Goal: Browse casually: Explore the website without a specific task or goal

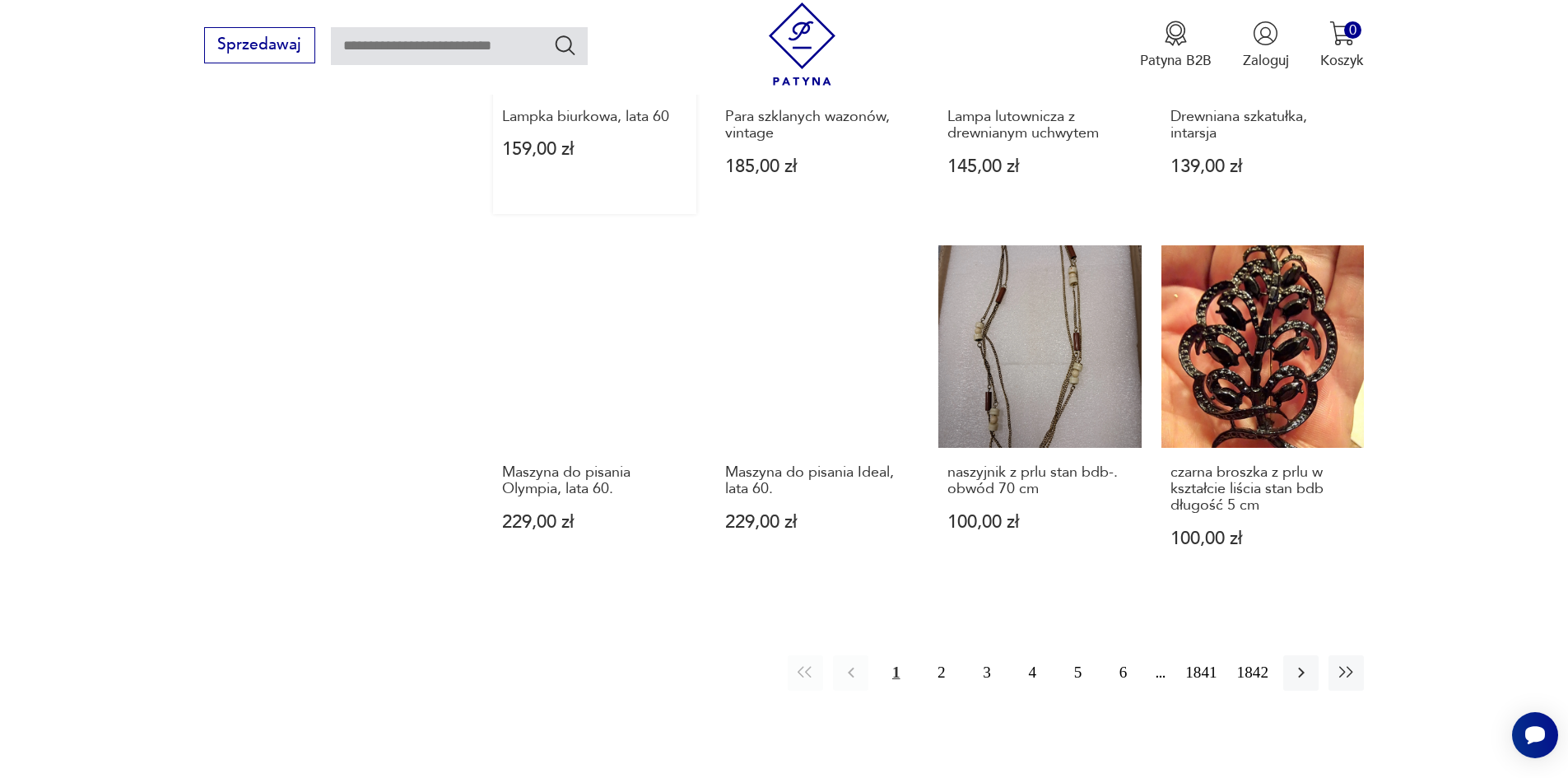
scroll to position [1605, 0]
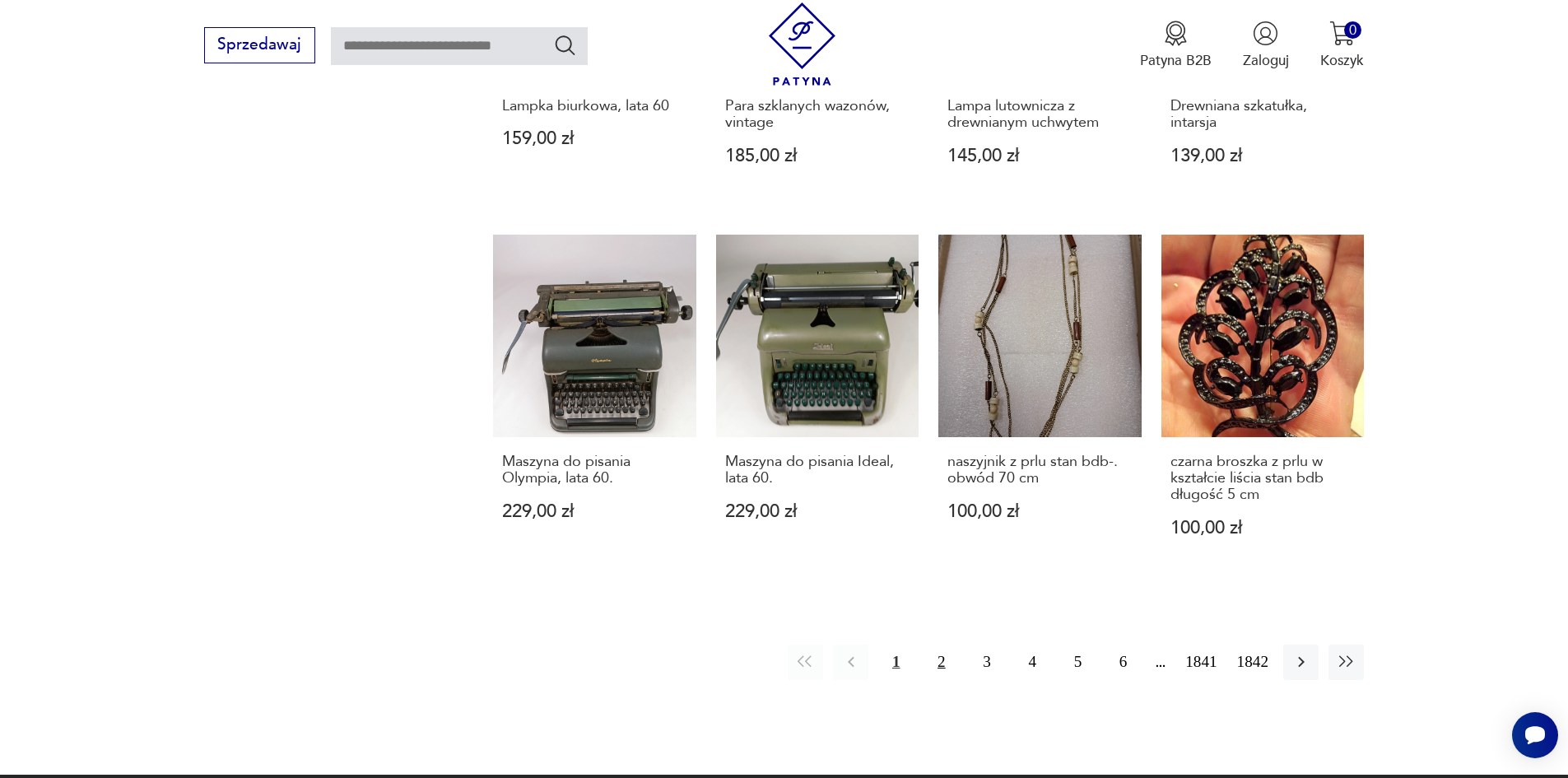
click at [955, 645] on button "2" at bounding box center [941, 663] width 36 height 36
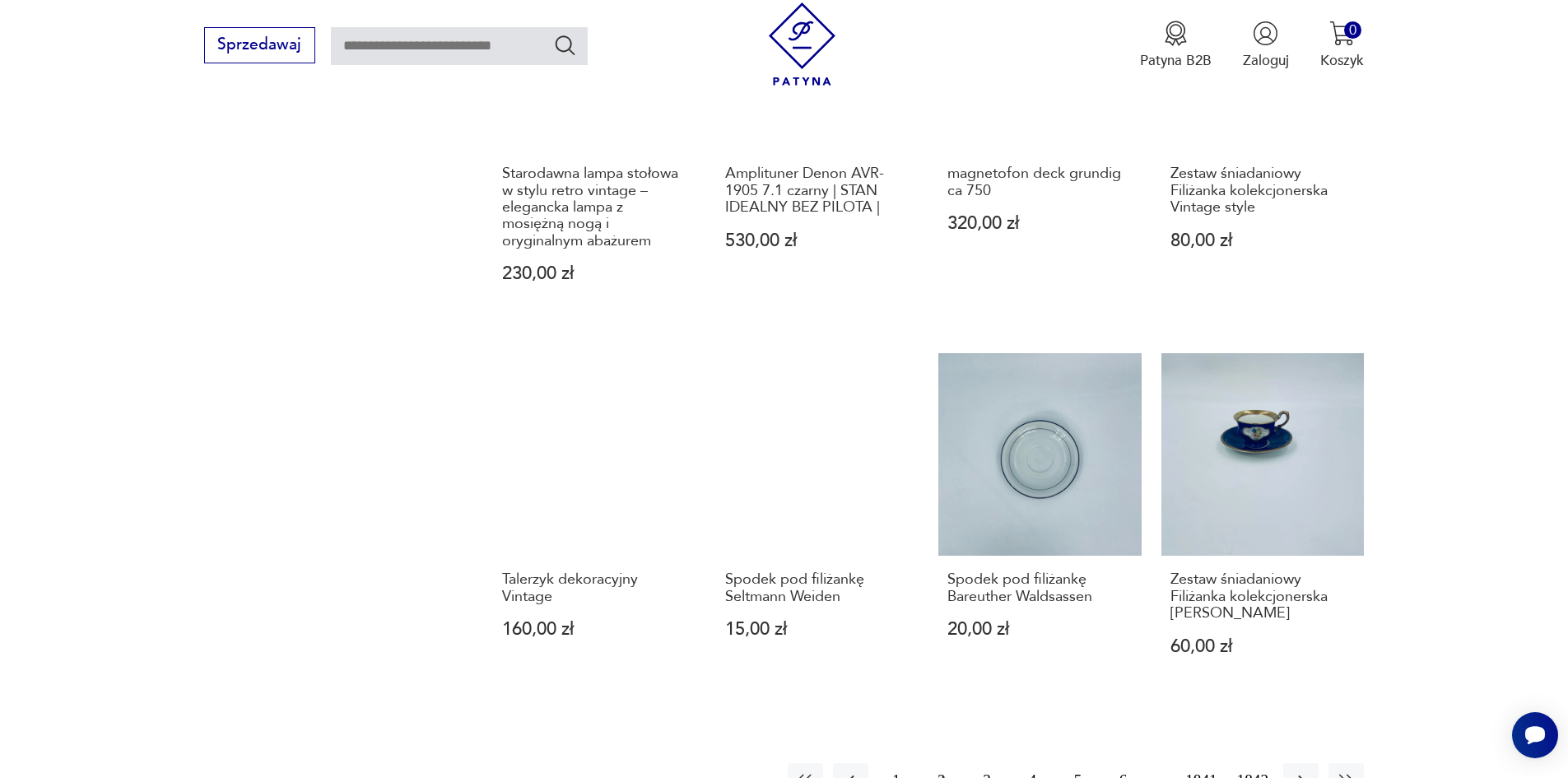
scroll to position [1531, 0]
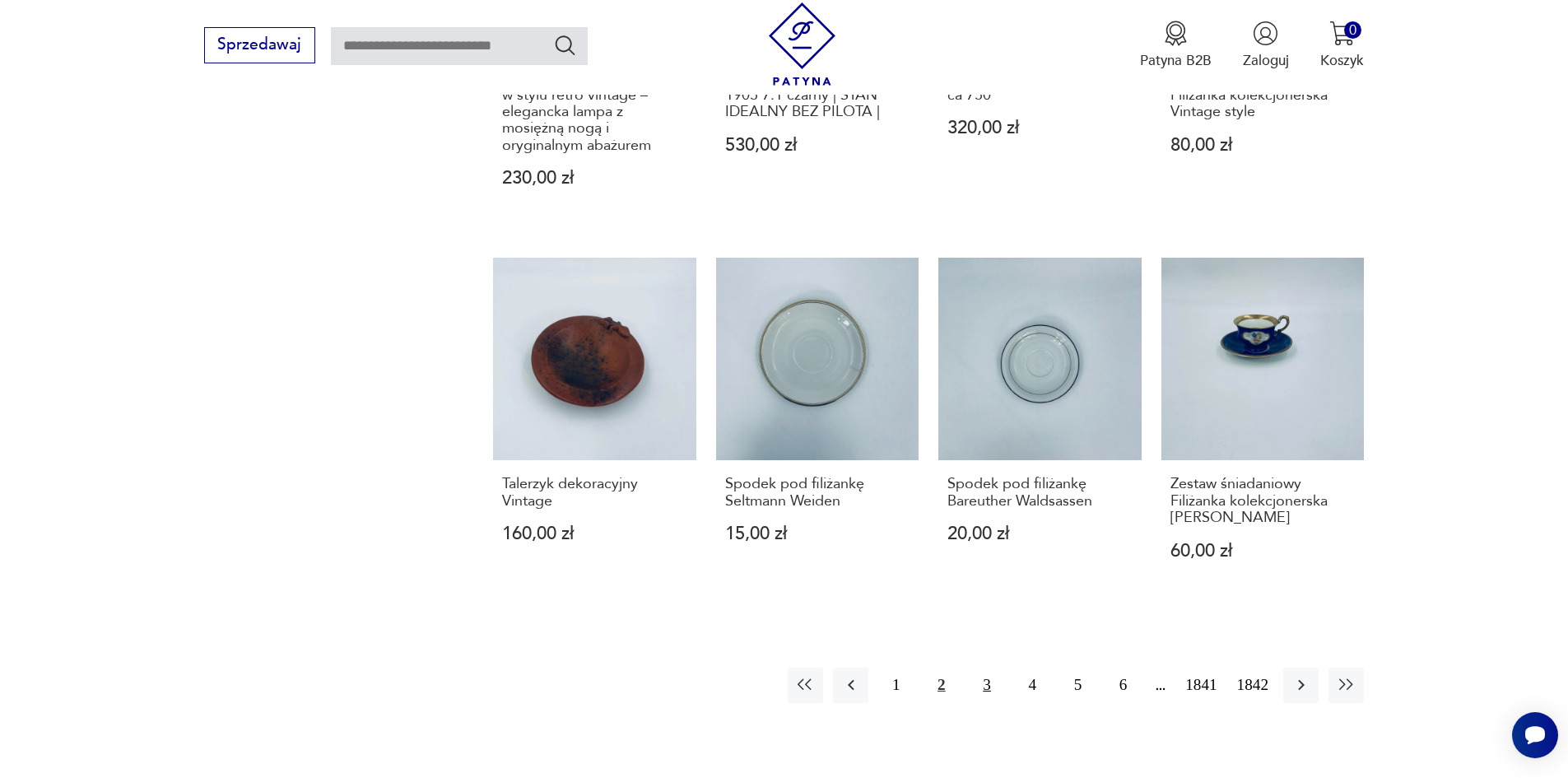
click at [1001, 668] on button "3" at bounding box center [987, 686] width 36 height 36
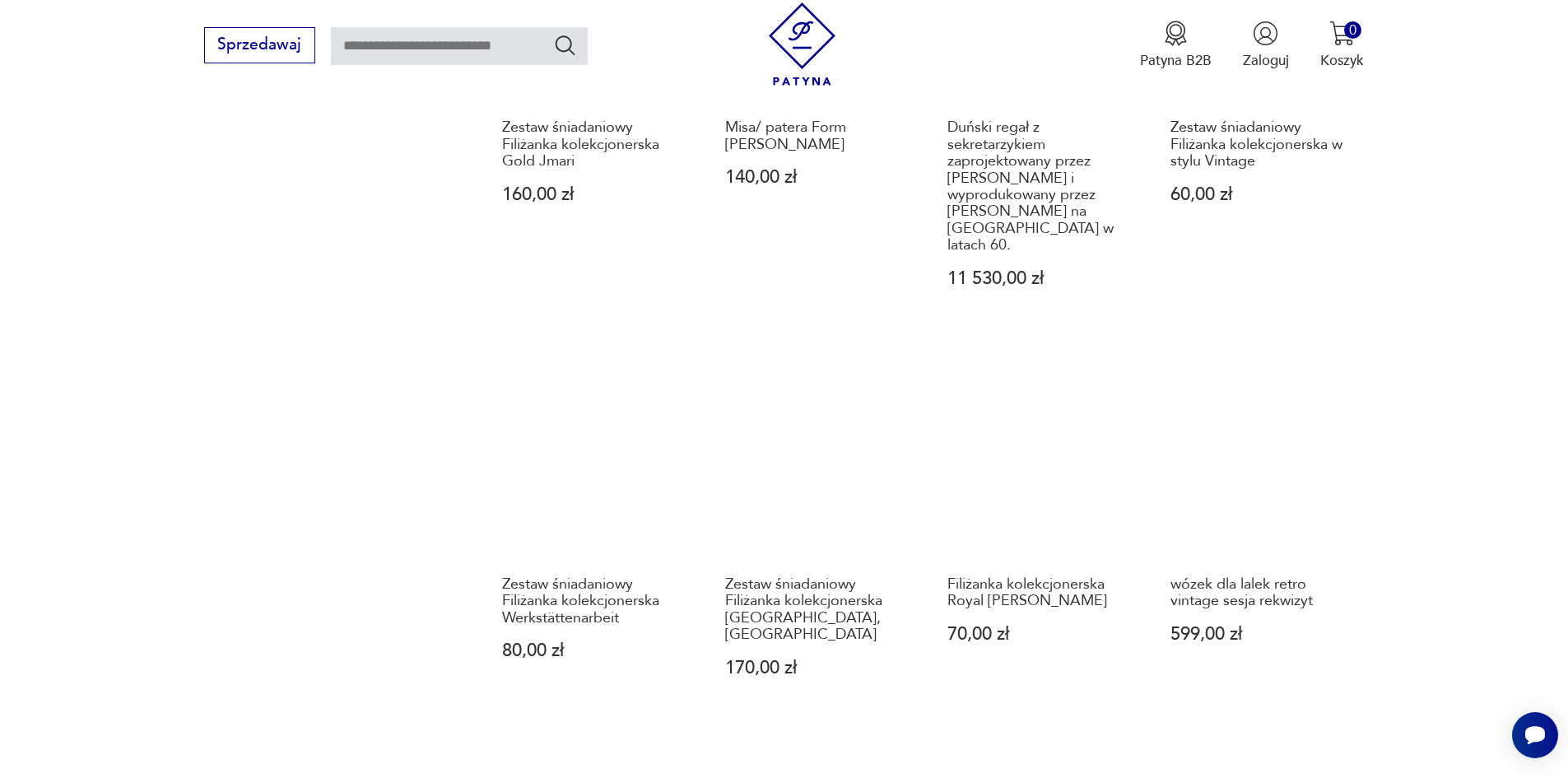
scroll to position [1450, 0]
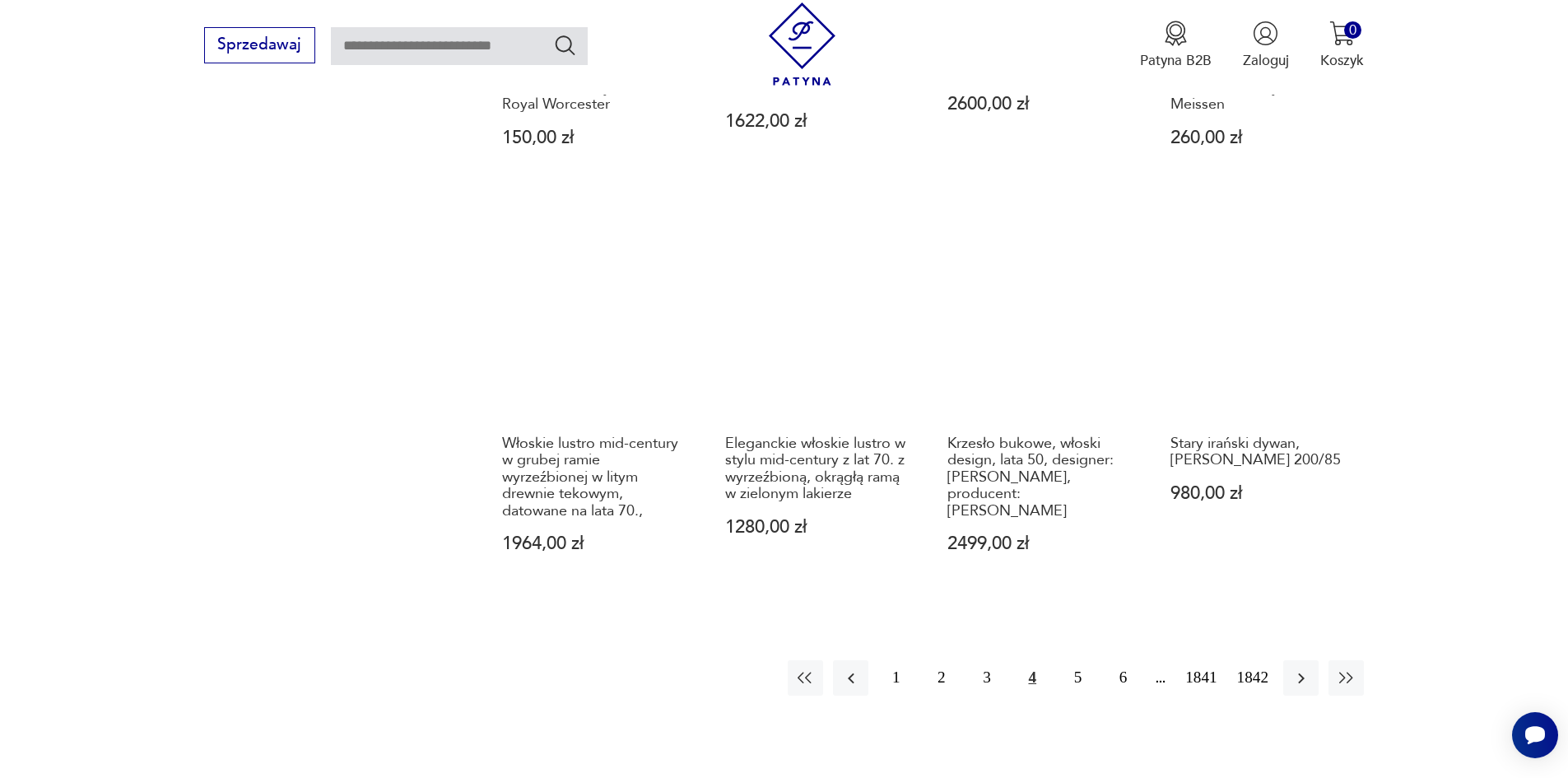
scroll to position [1614, 0]
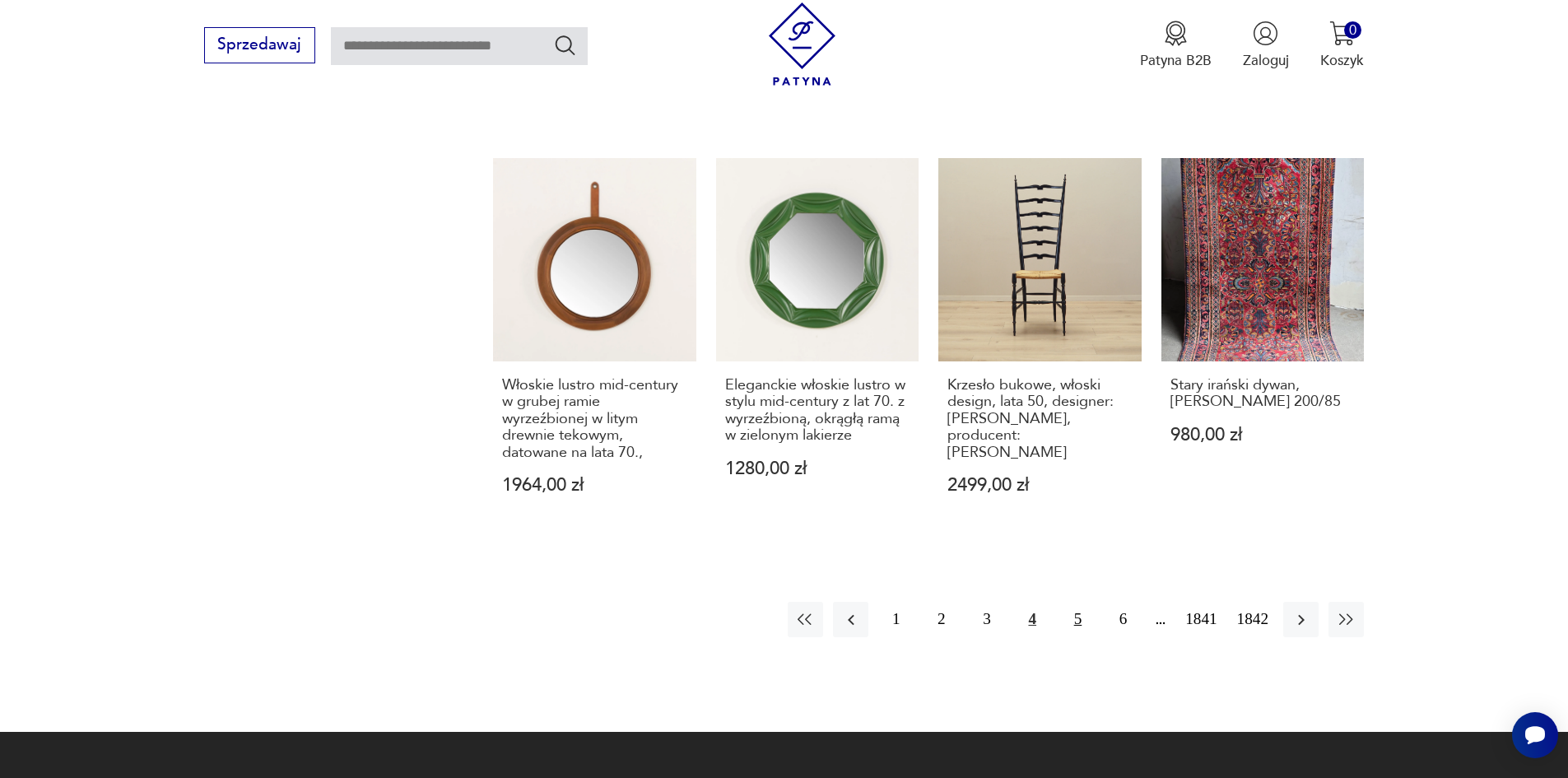
click at [1086, 602] on button "5" at bounding box center [1078, 620] width 36 height 36
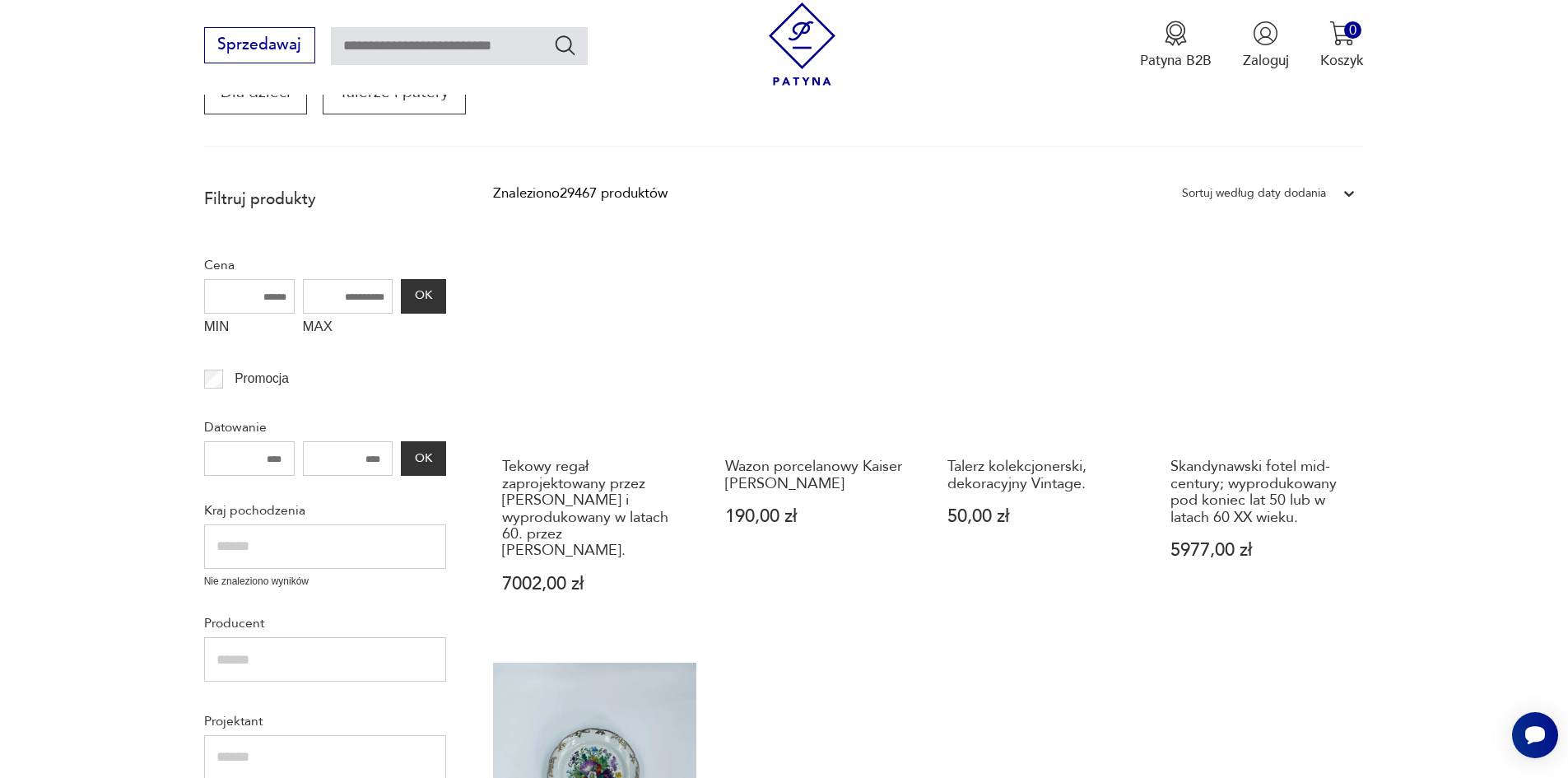
scroll to position [296, 0]
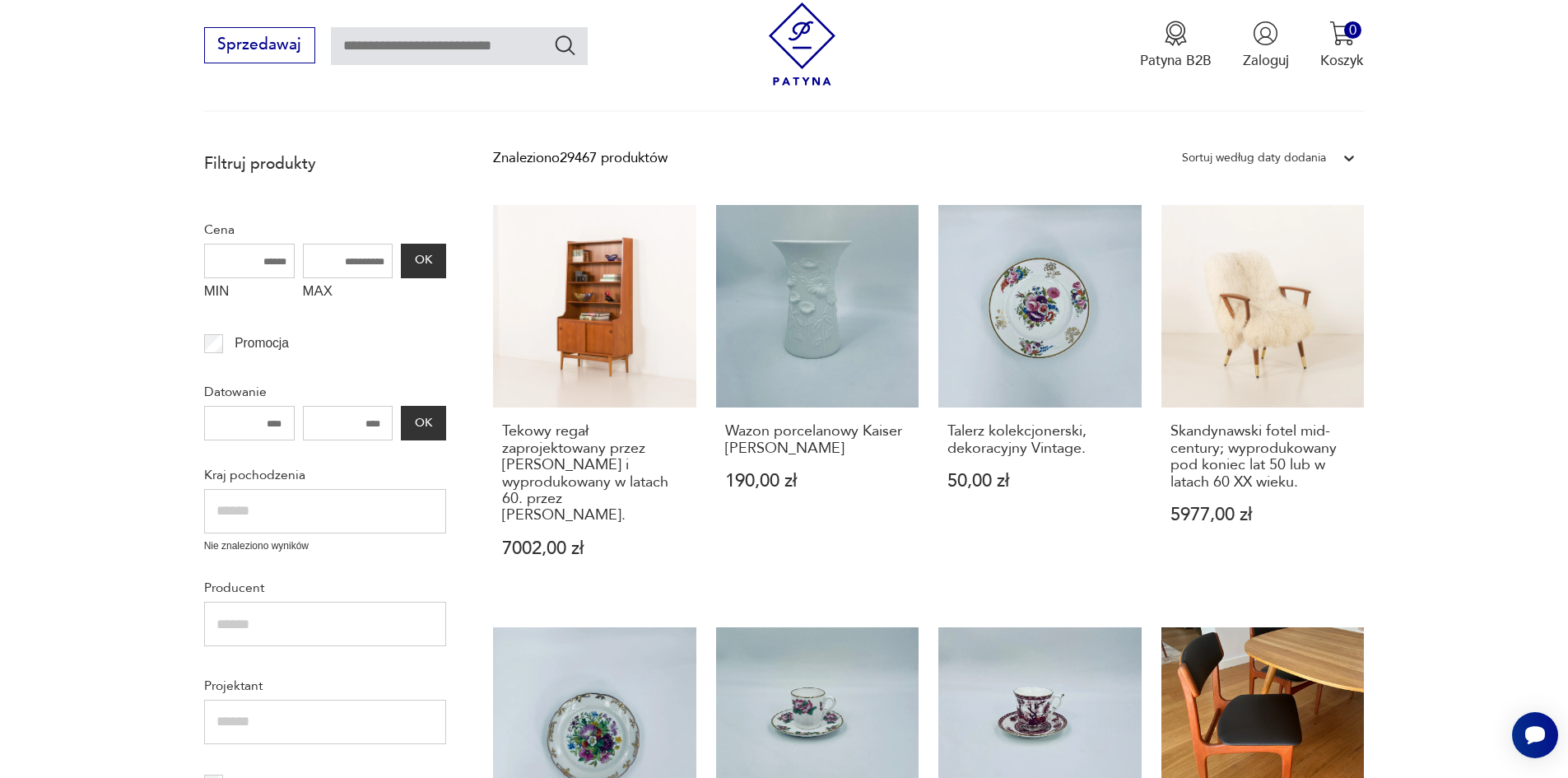
scroll to position [379, 0]
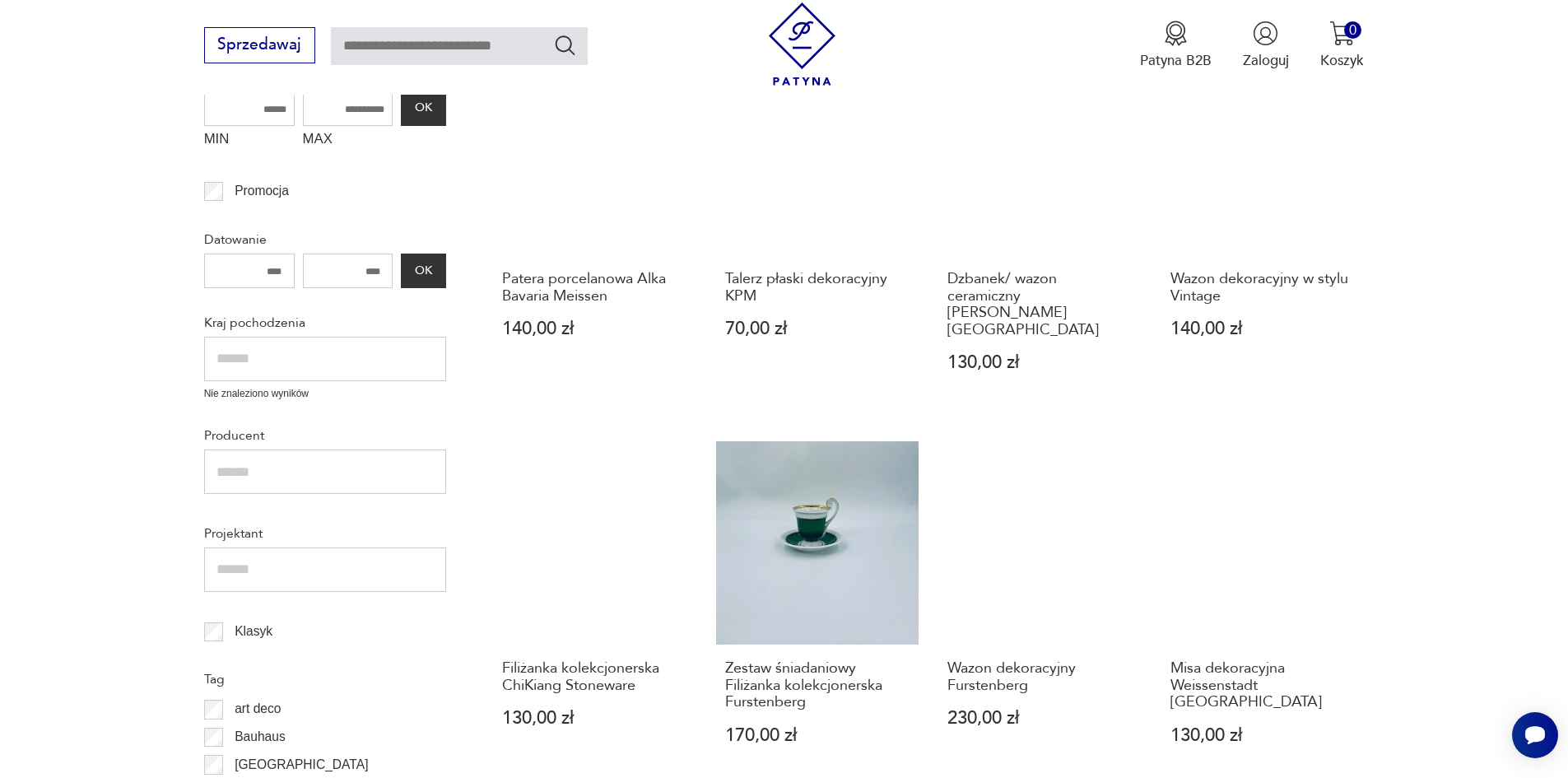
scroll to position [379, 0]
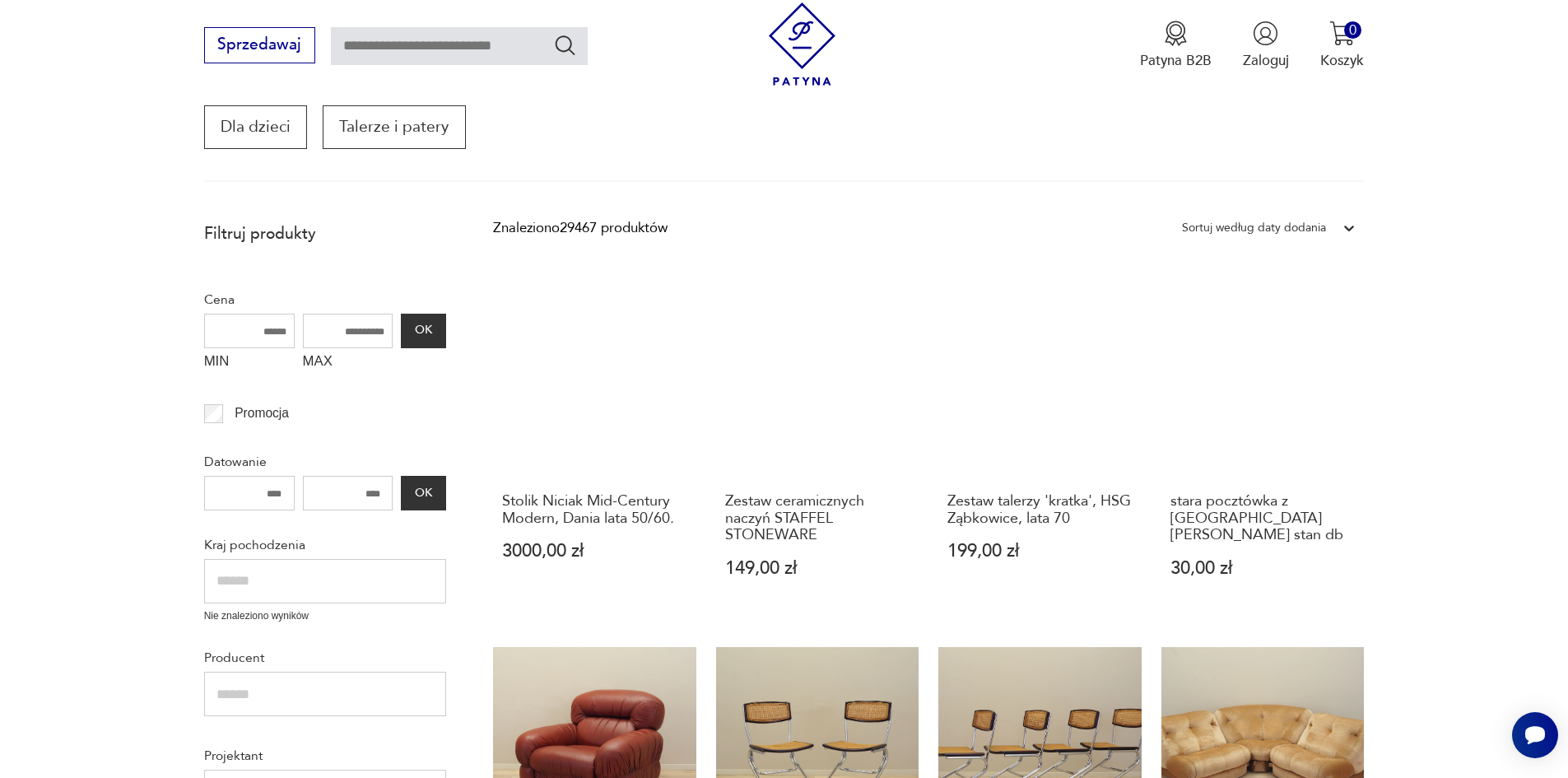
scroll to position [312, 0]
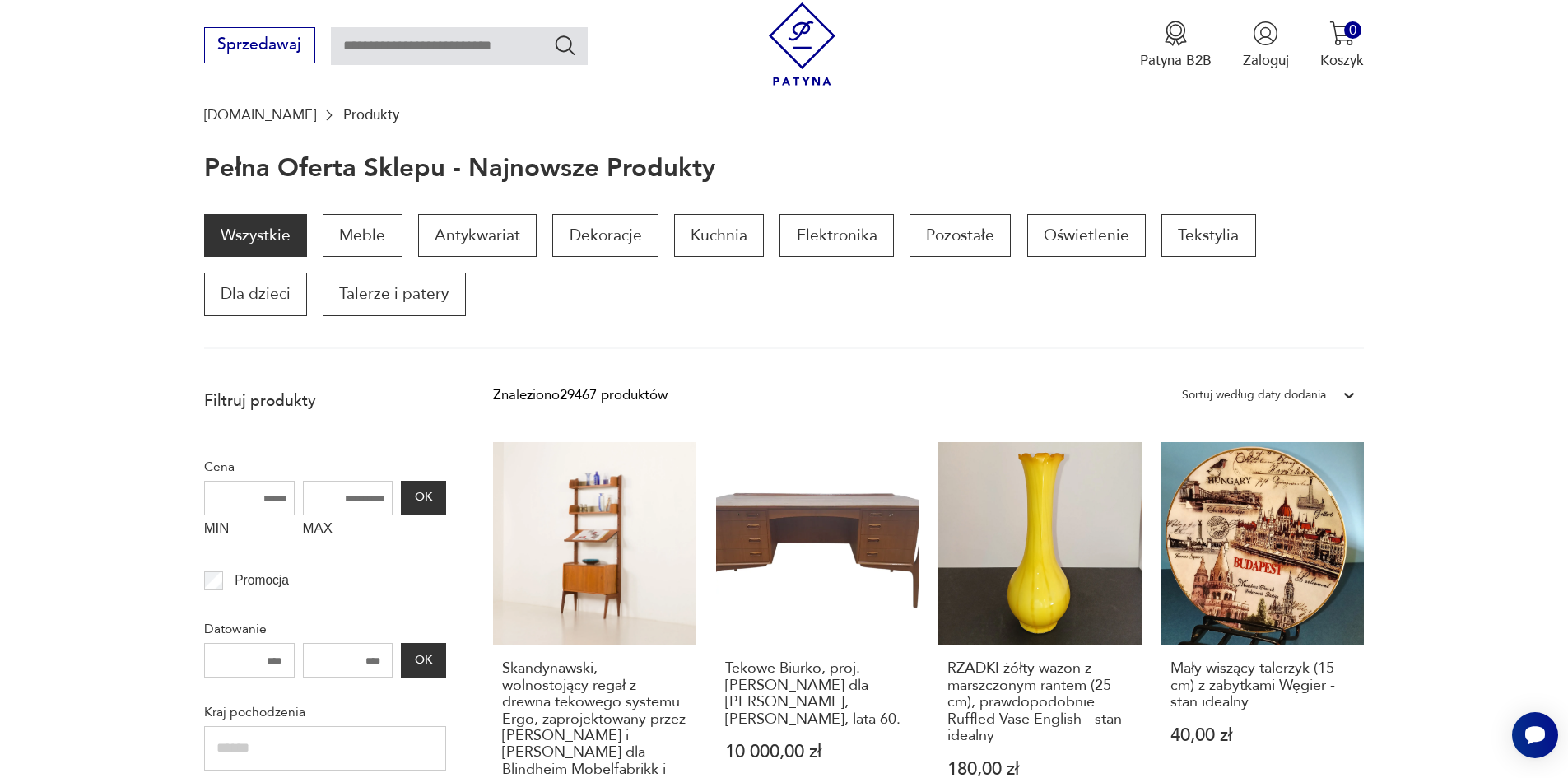
scroll to position [131, 0]
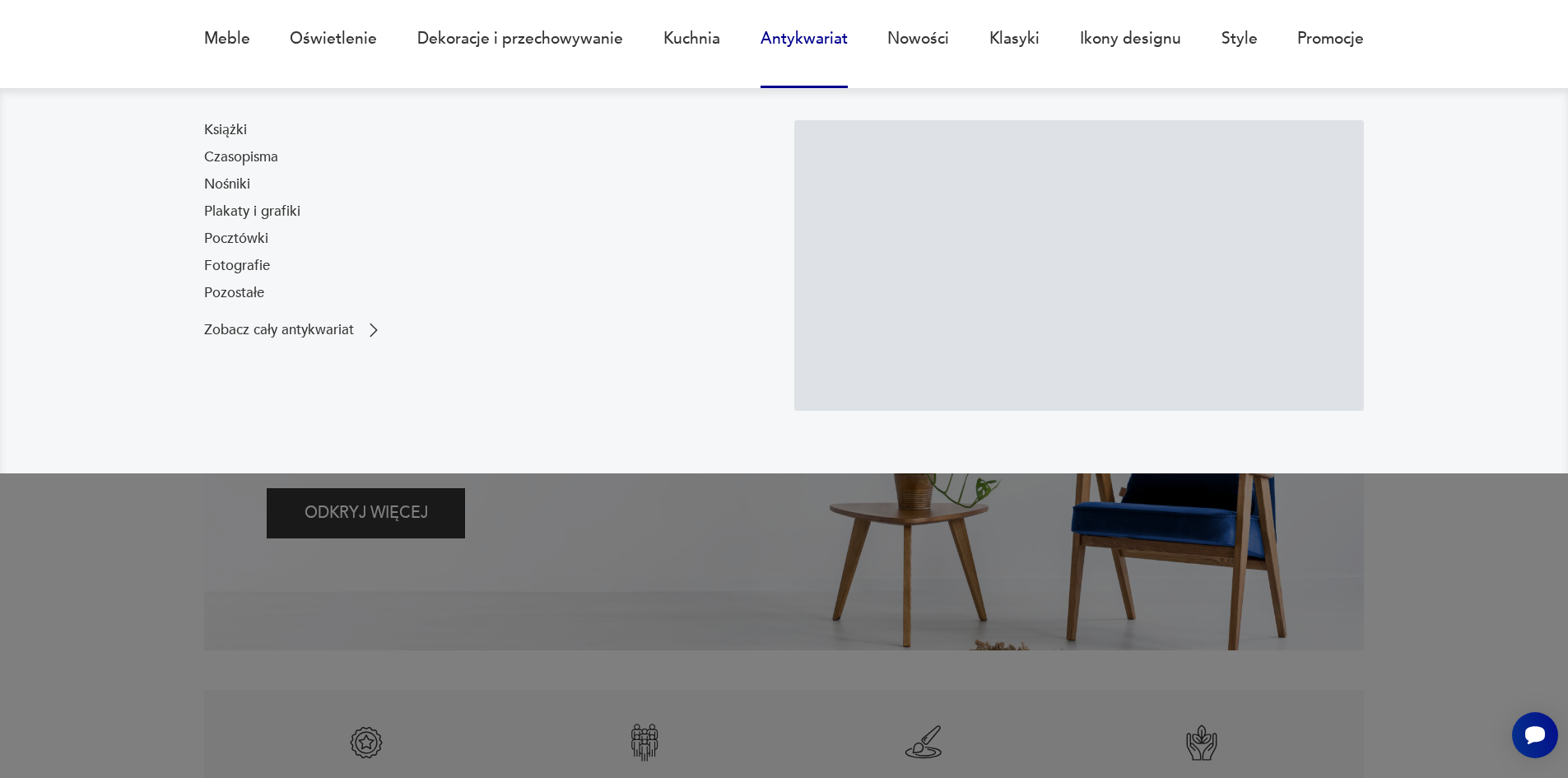
scroll to position [329, 0]
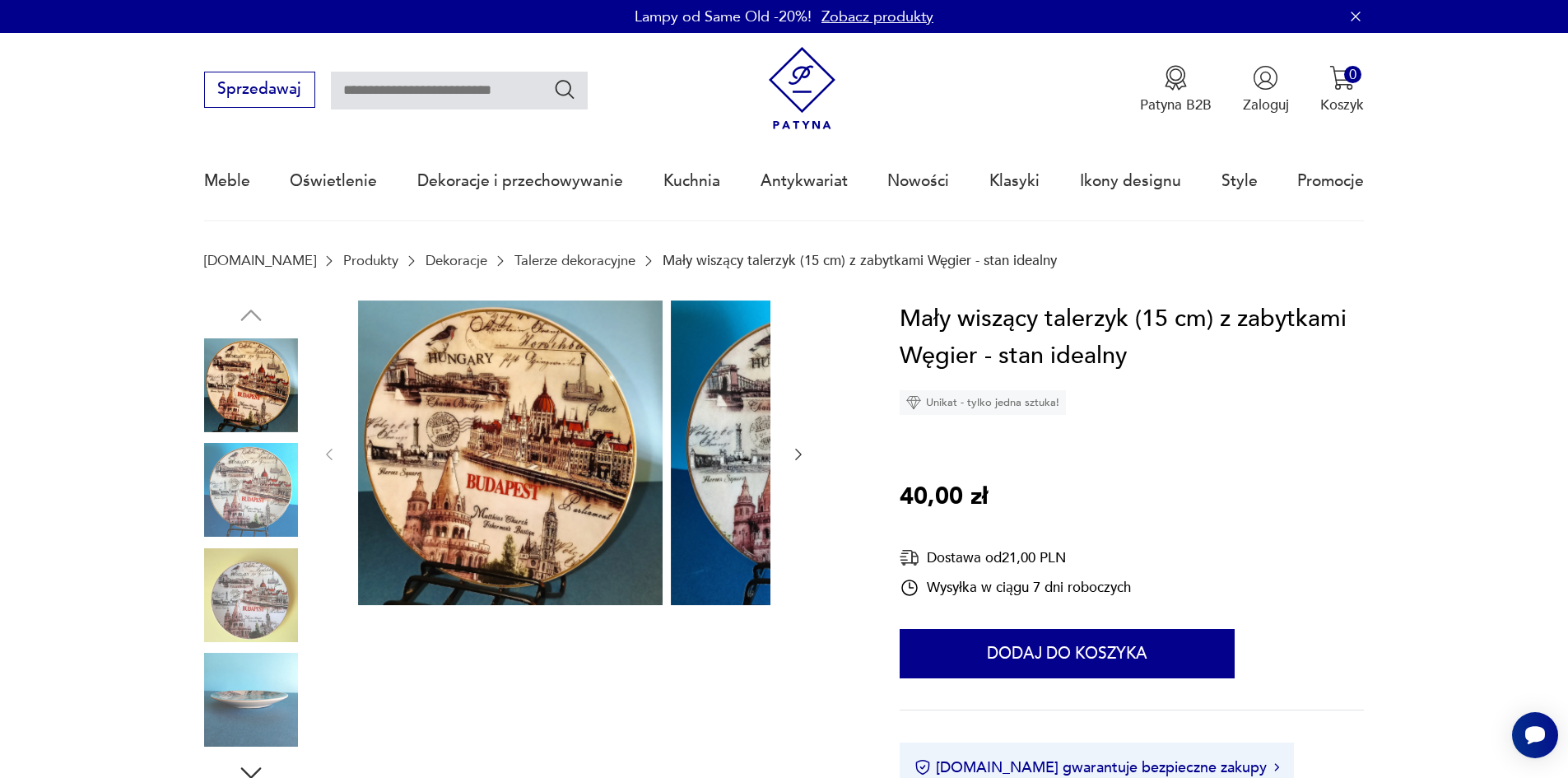
click at [222, 490] on img at bounding box center [251, 489] width 94 height 94
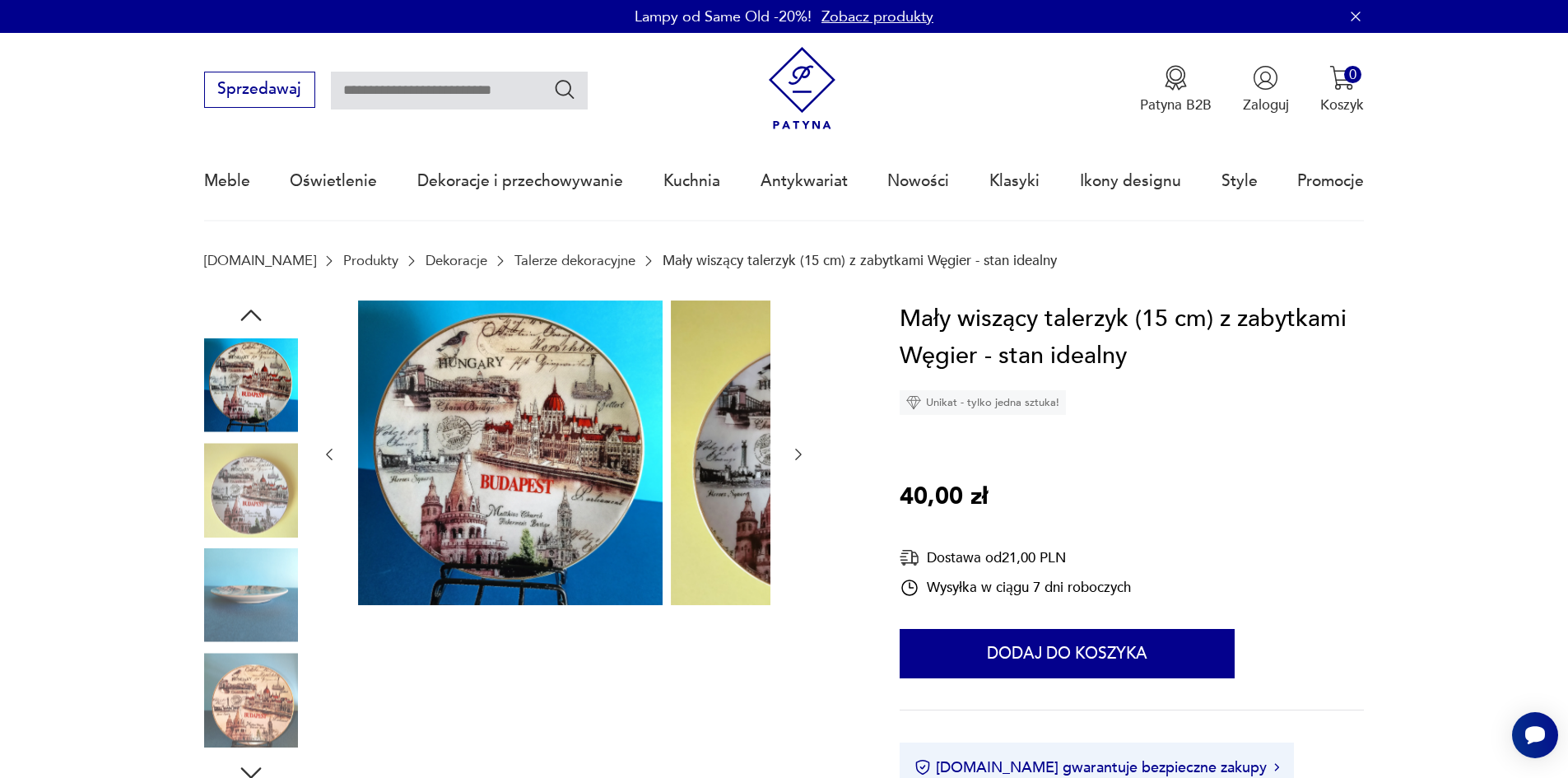
click at [244, 560] on img at bounding box center [251, 595] width 94 height 94
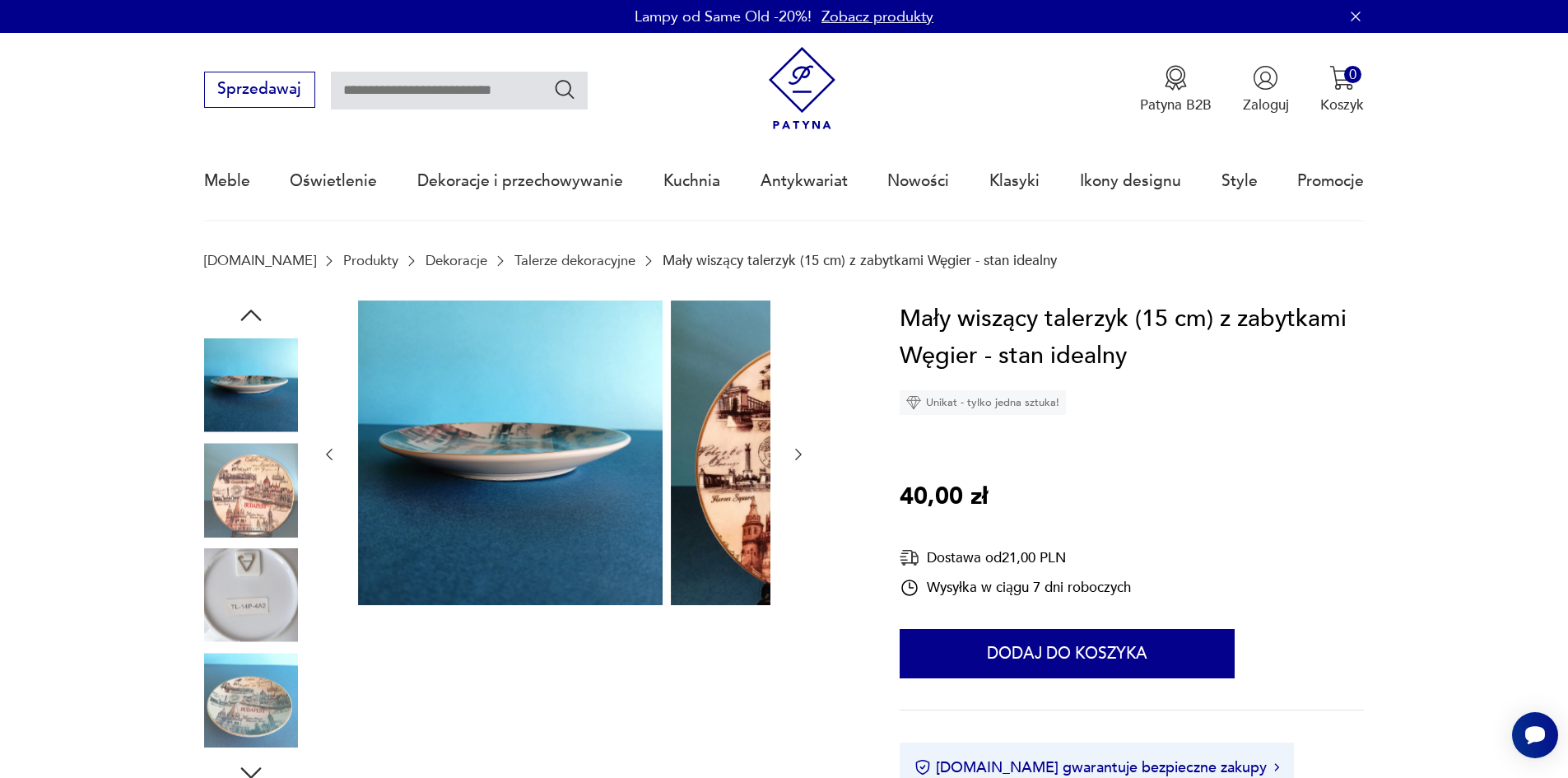
click at [209, 501] on img at bounding box center [251, 489] width 94 height 94
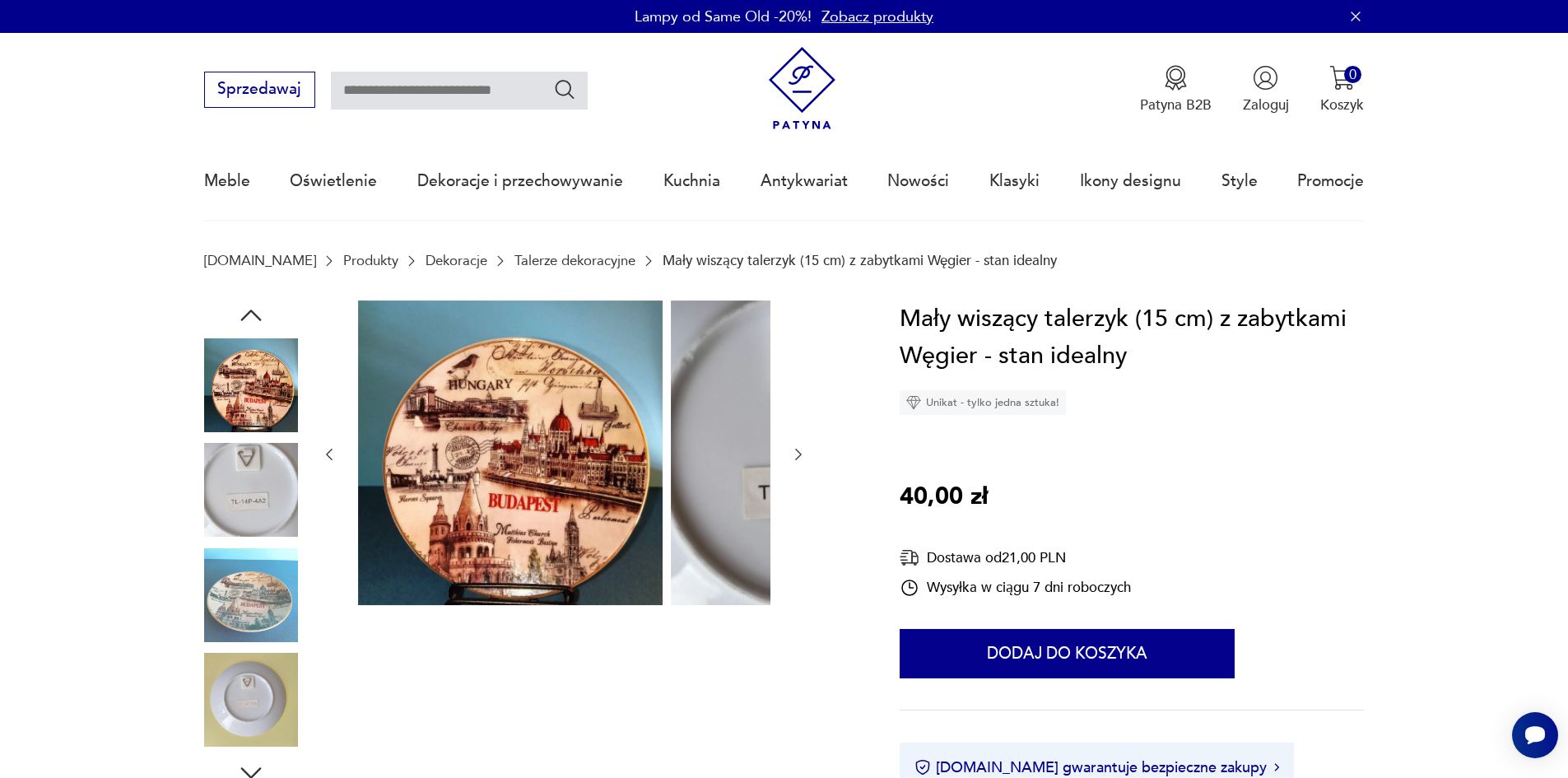
click at [213, 523] on img at bounding box center [251, 489] width 94 height 94
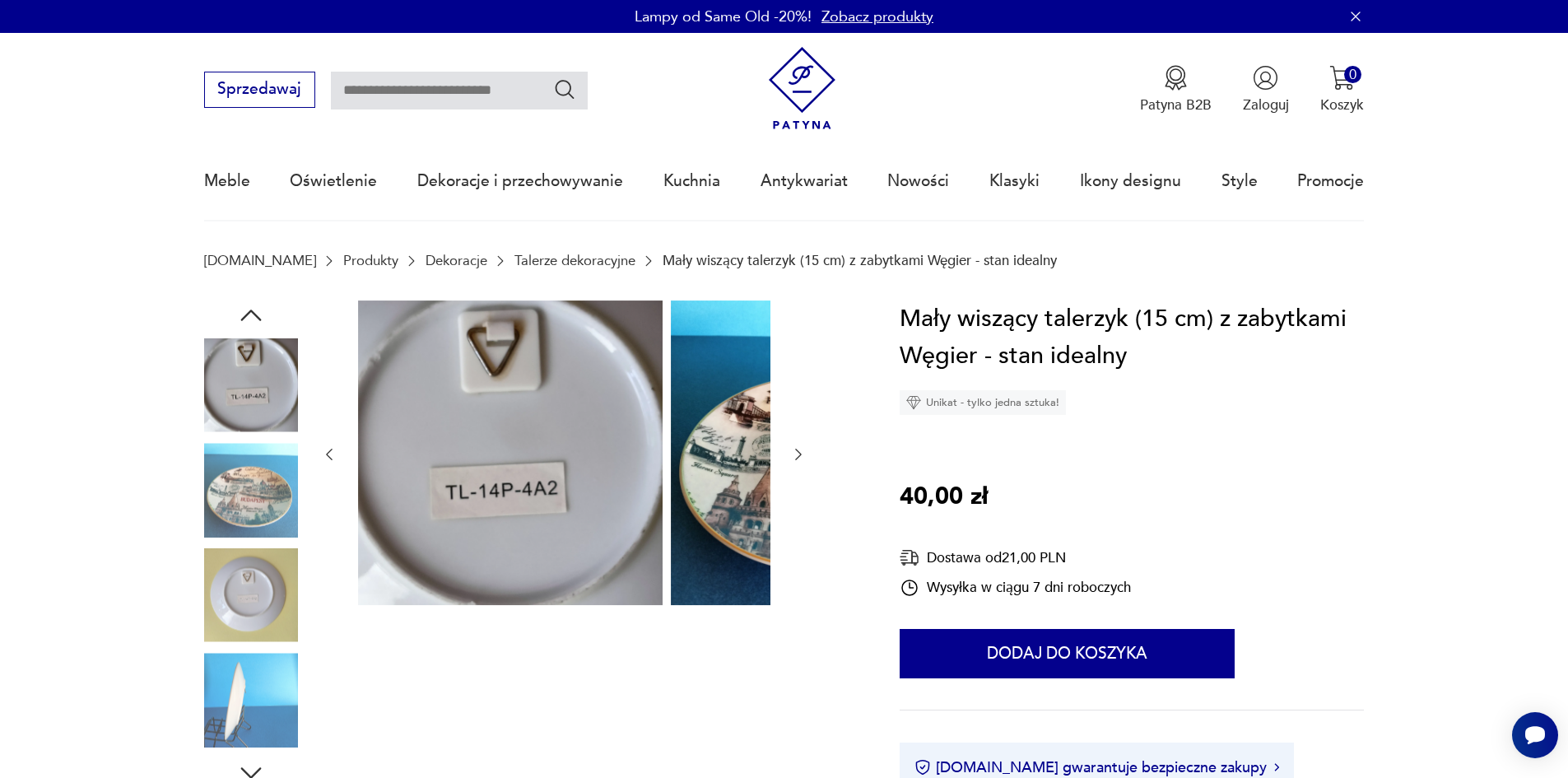
click at [213, 537] on img at bounding box center [251, 489] width 94 height 94
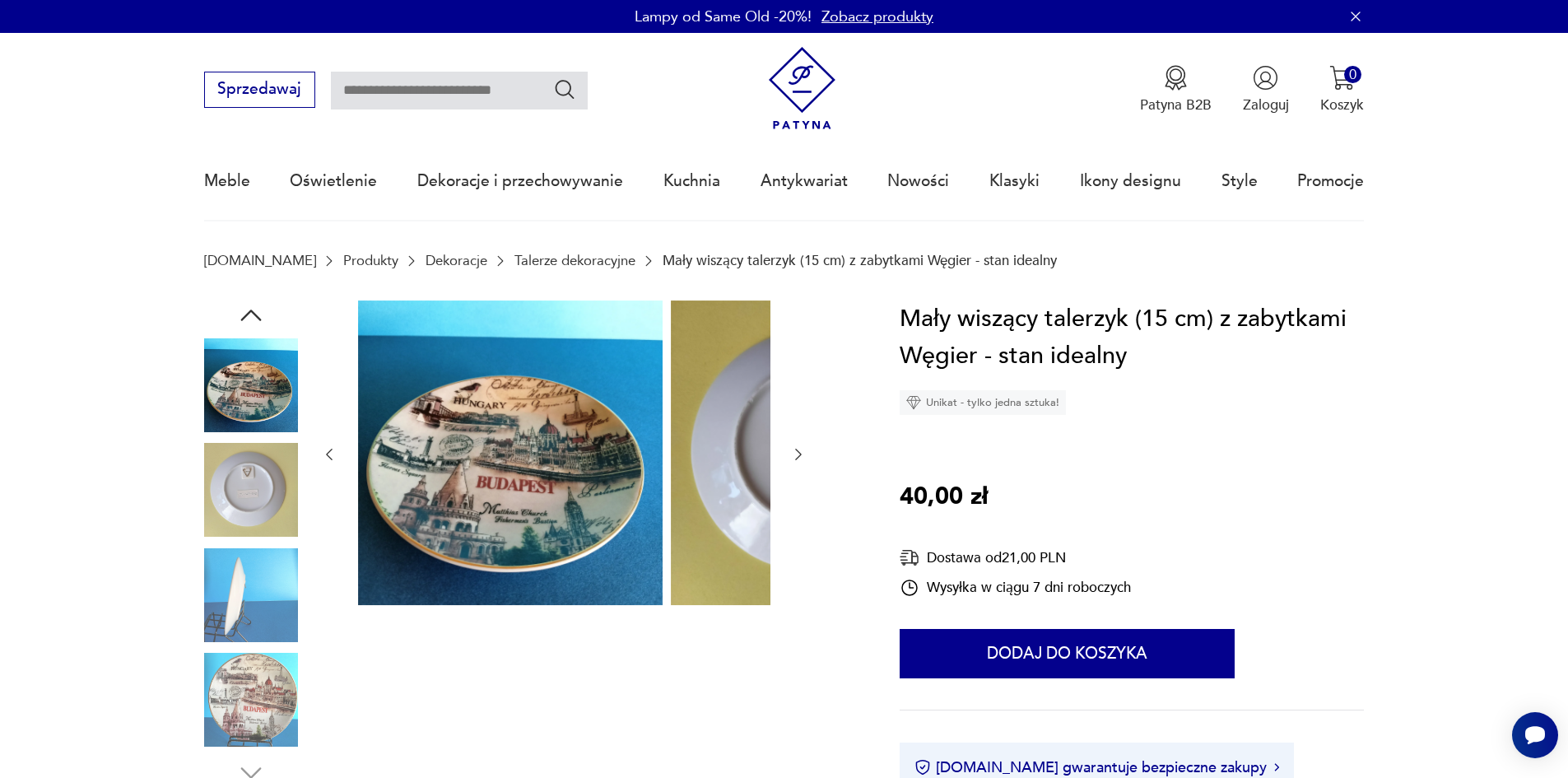
click at [211, 541] on div at bounding box center [251, 491] width 94 height 97
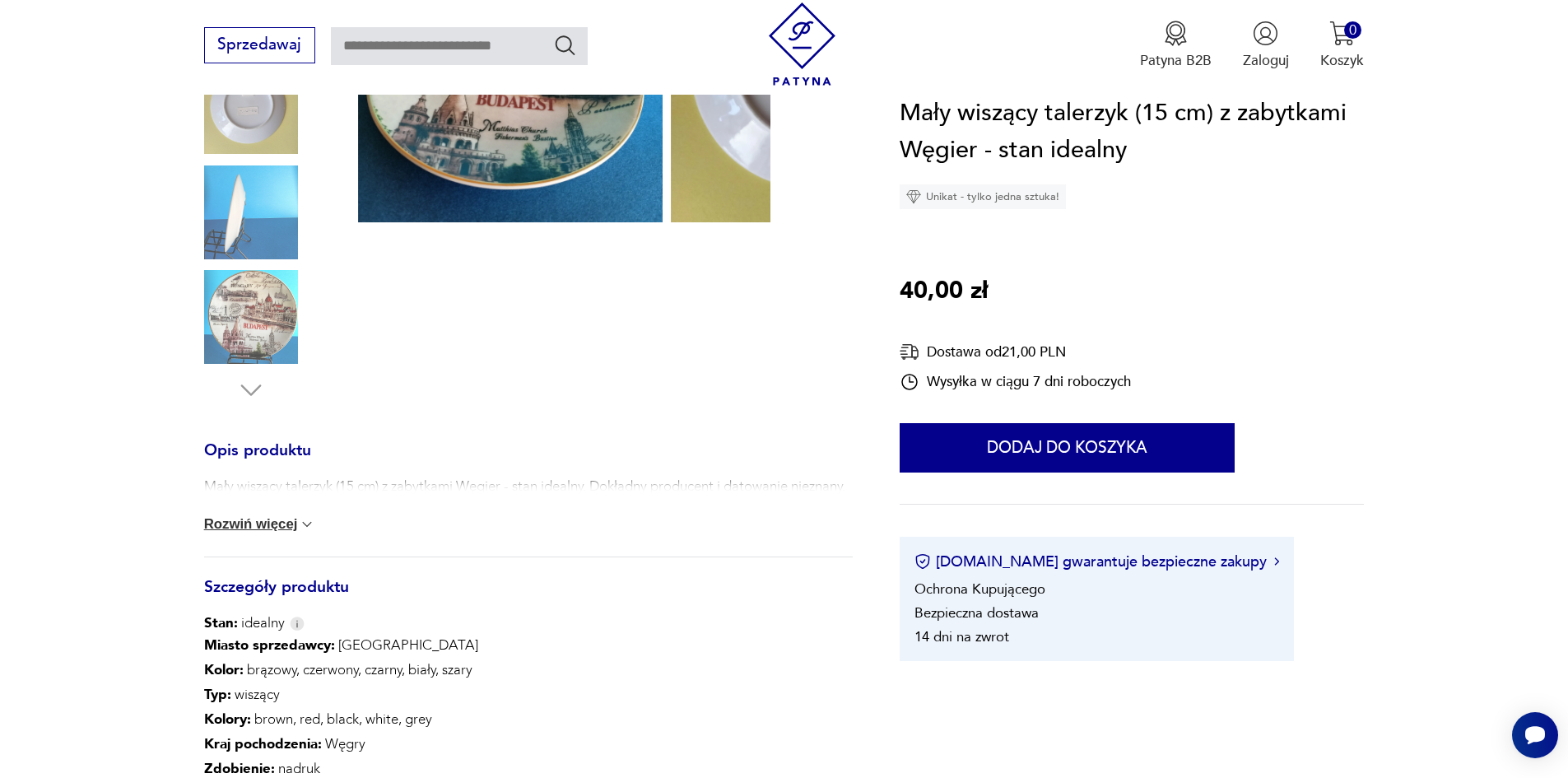
scroll to position [412, 0]
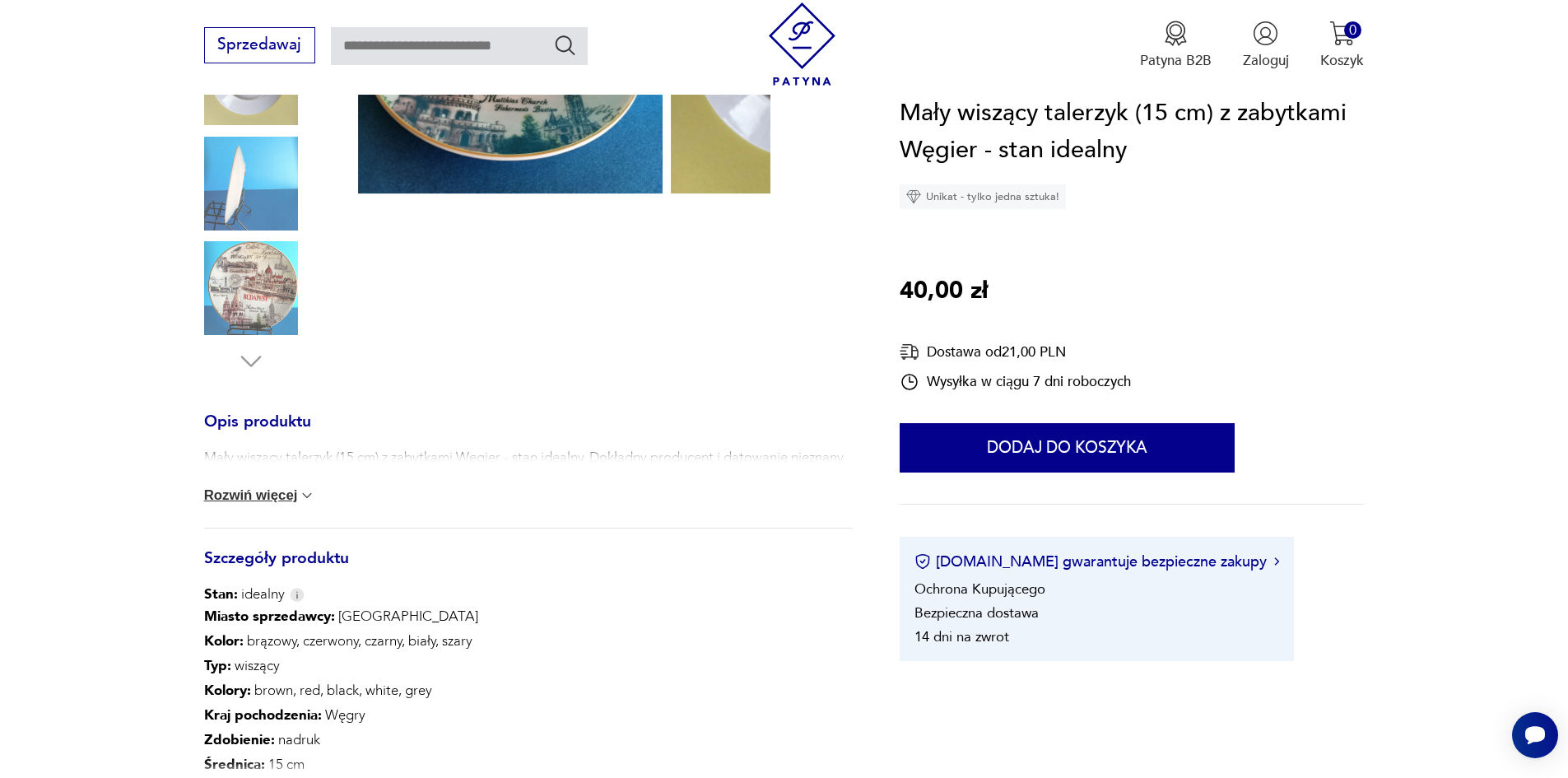
click at [237, 504] on button "Rozwiń więcej" at bounding box center [260, 495] width 112 height 16
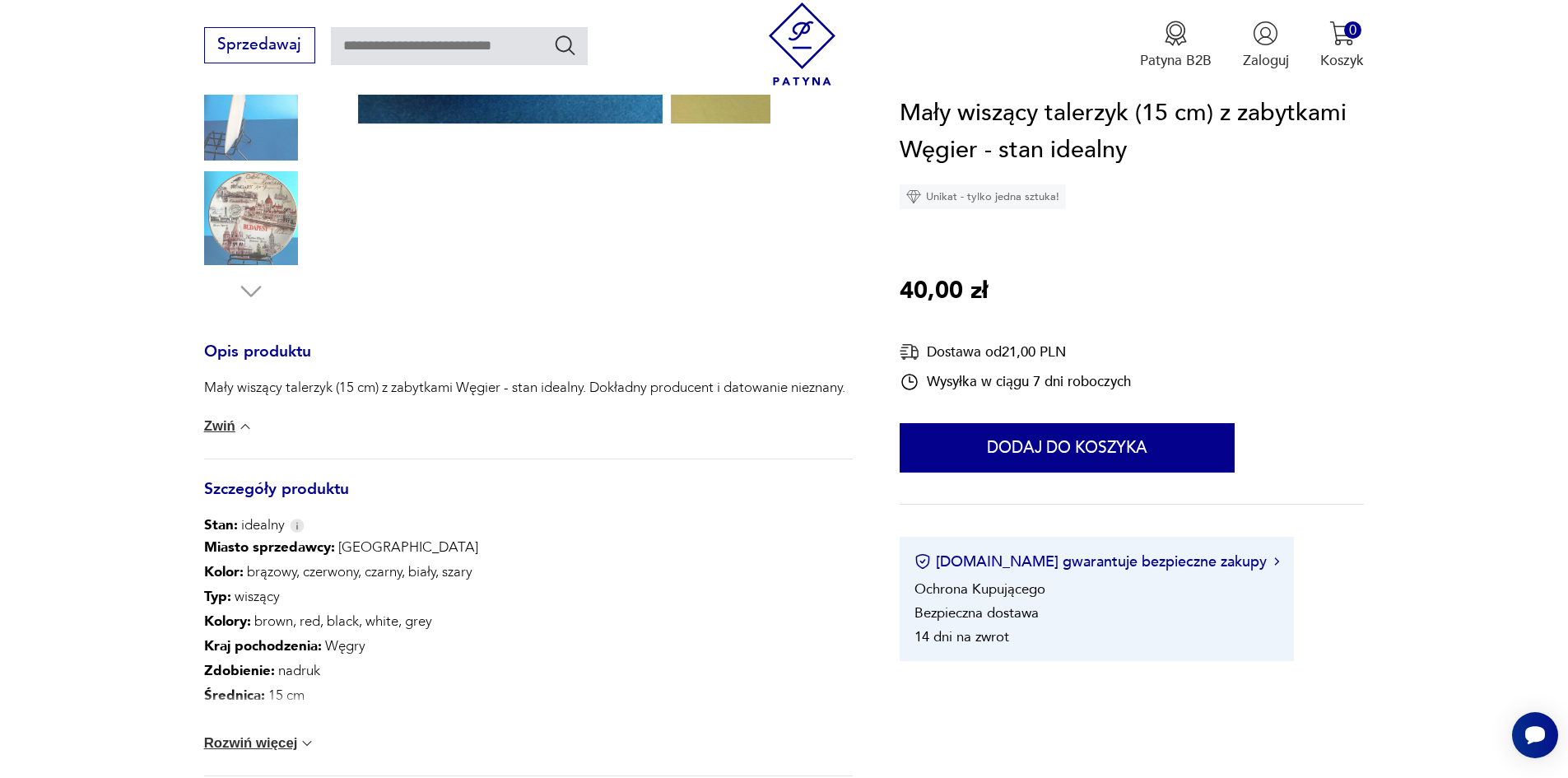
scroll to position [576, 0]
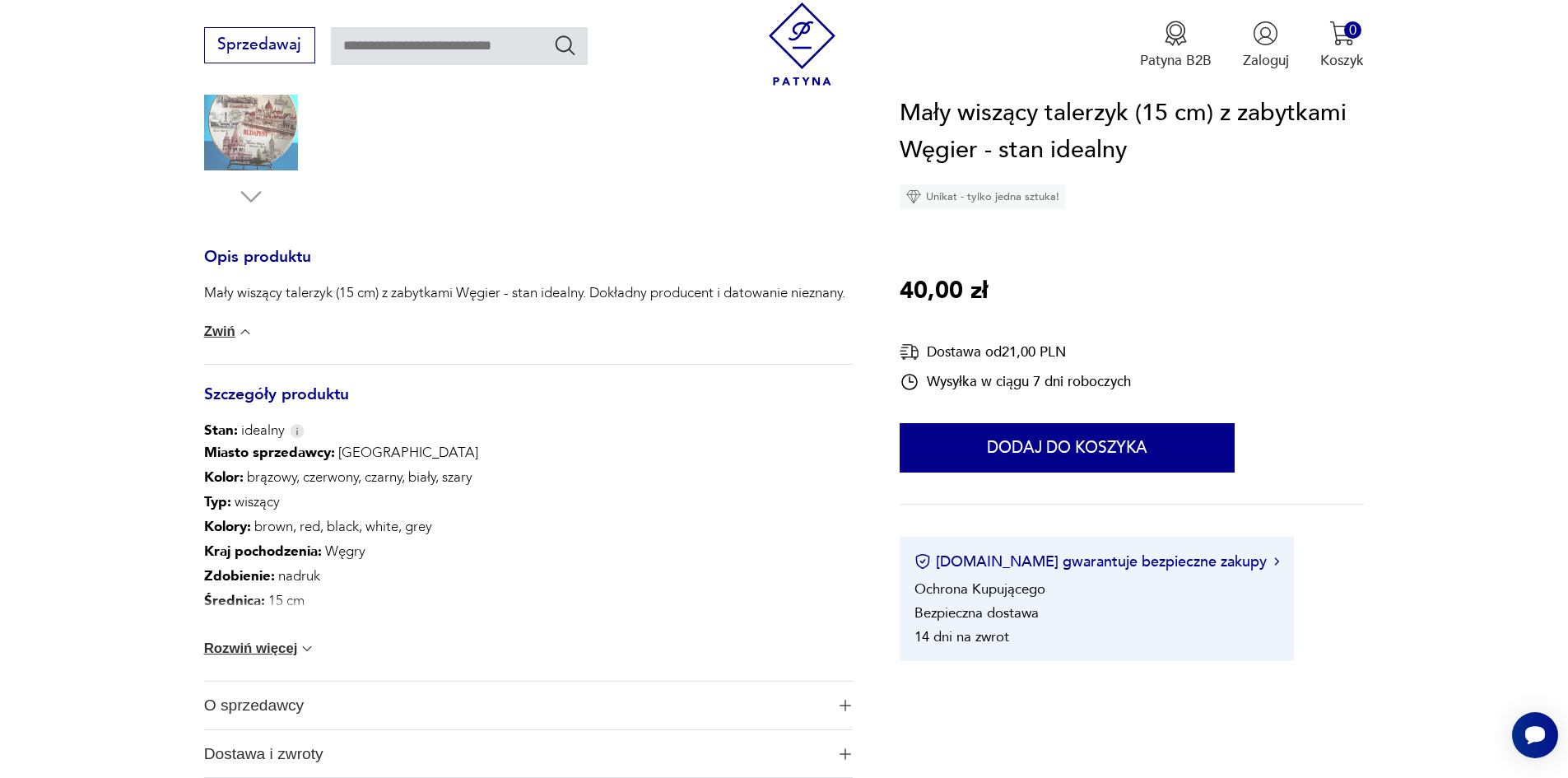
click at [259, 657] on button "Rozwiń więcej" at bounding box center [260, 649] width 112 height 16
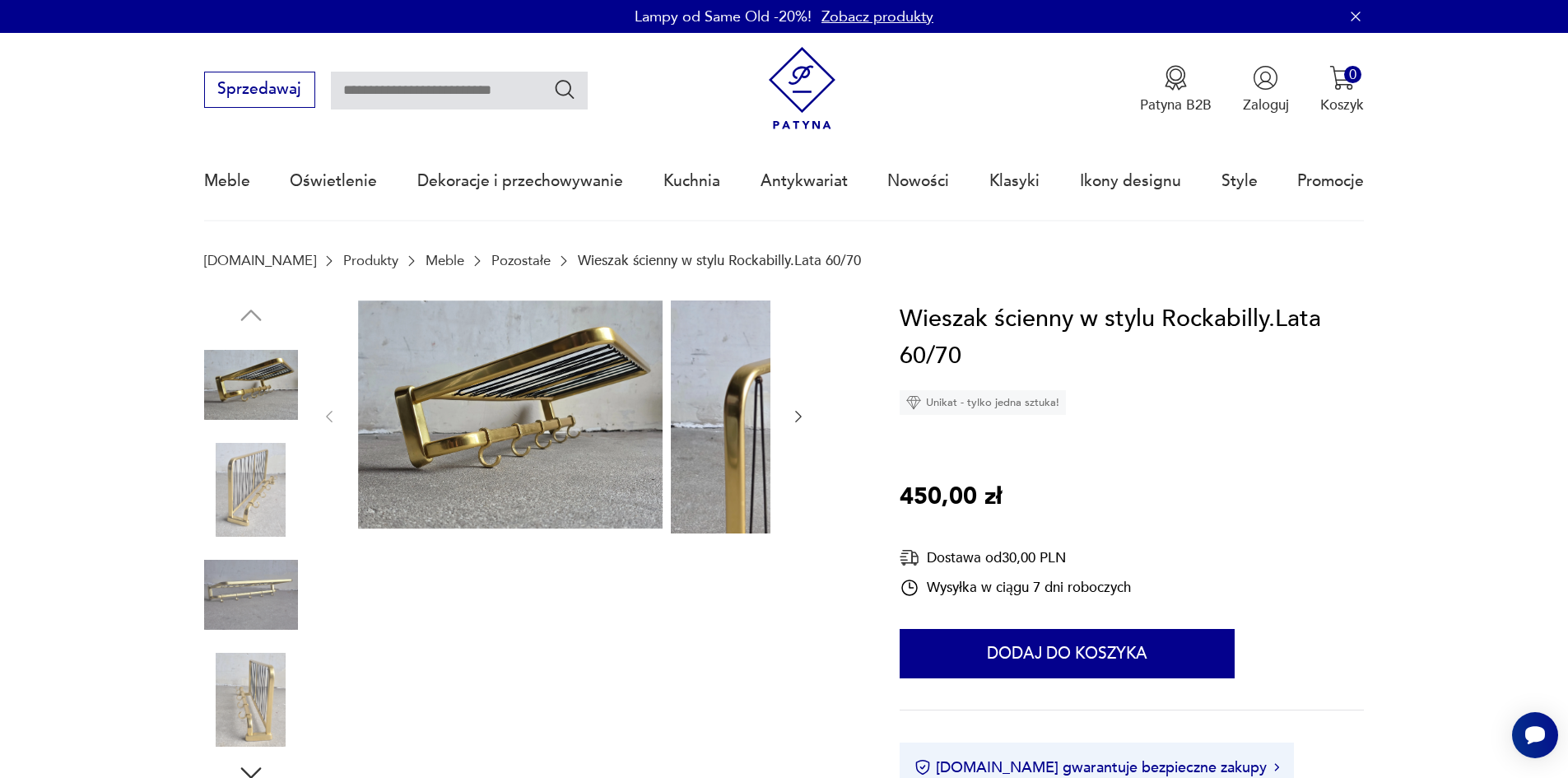
click at [204, 491] on img at bounding box center [251, 489] width 94 height 94
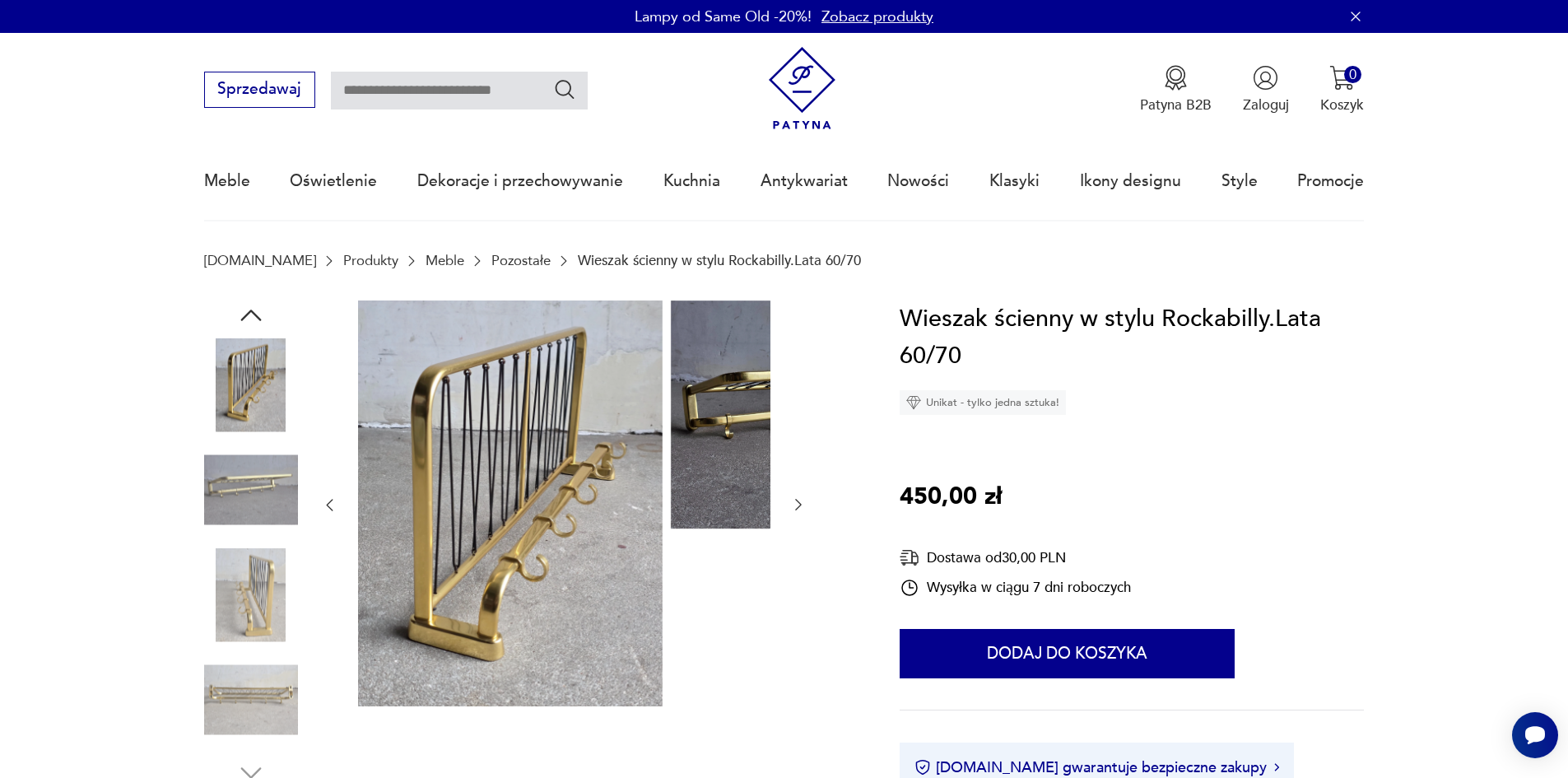
click at [219, 537] on img at bounding box center [251, 489] width 94 height 94
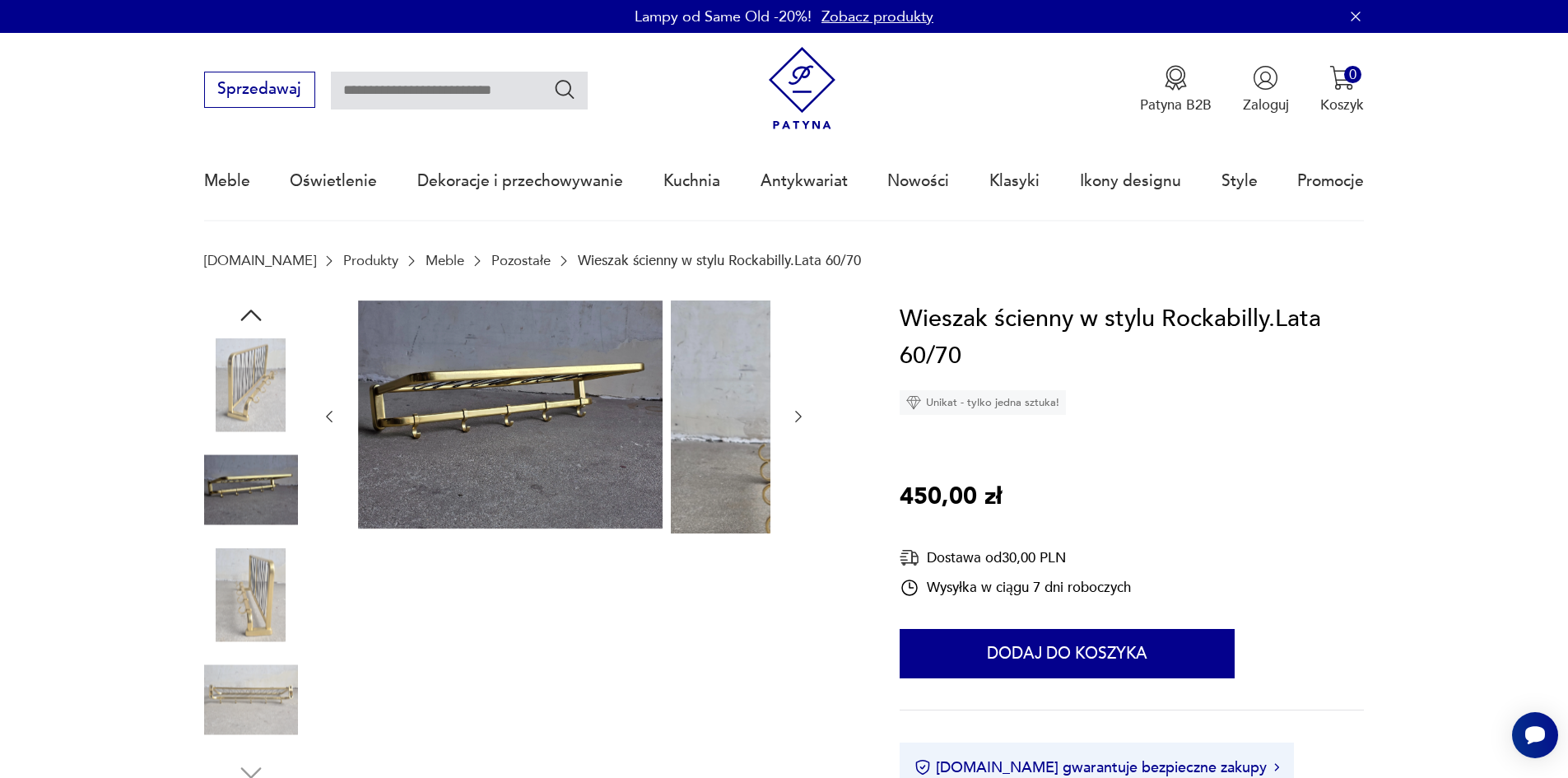
click at [224, 586] on img at bounding box center [251, 595] width 94 height 94
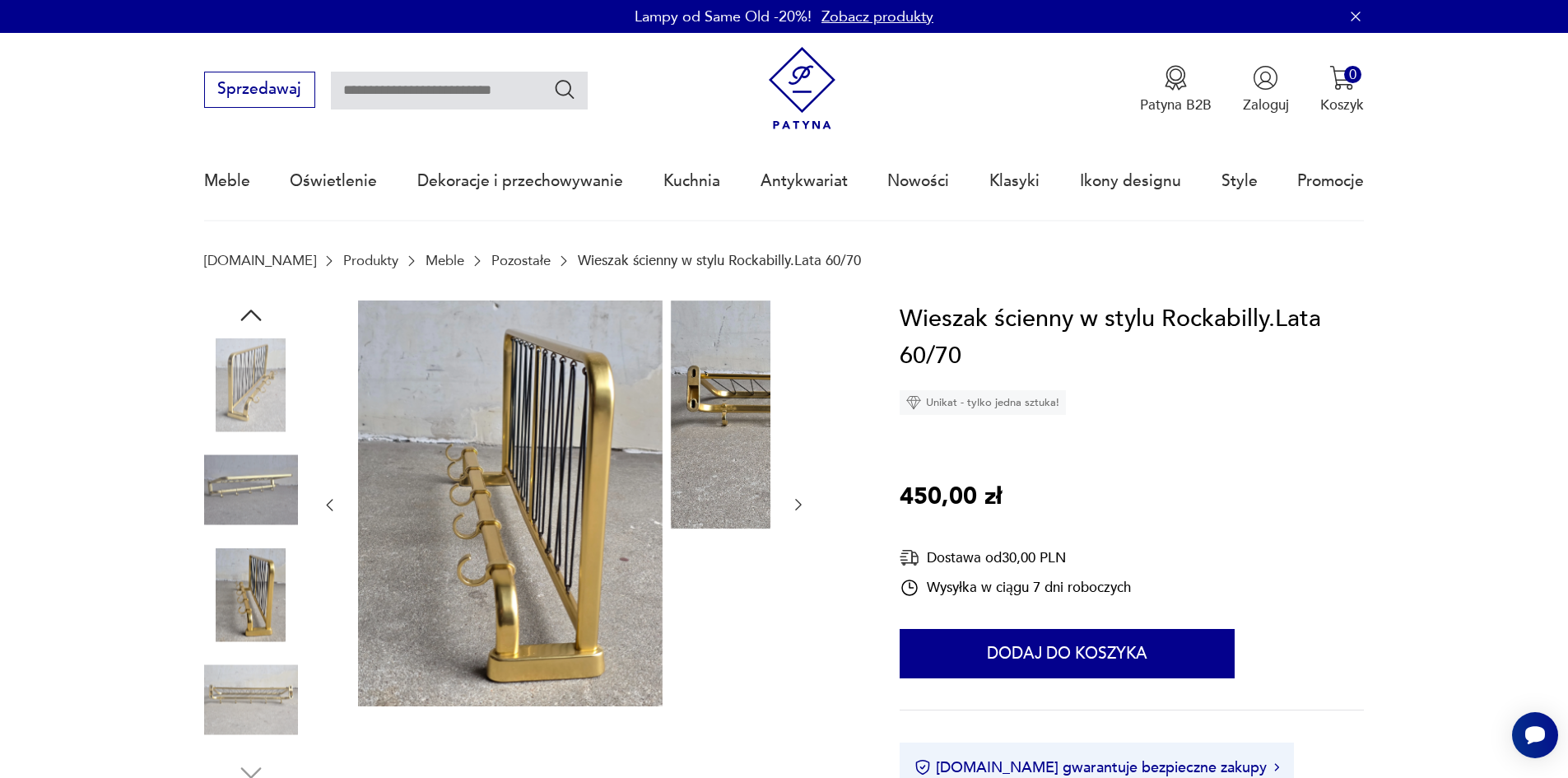
click at [229, 621] on img at bounding box center [251, 595] width 94 height 94
click at [218, 696] on img at bounding box center [251, 700] width 94 height 94
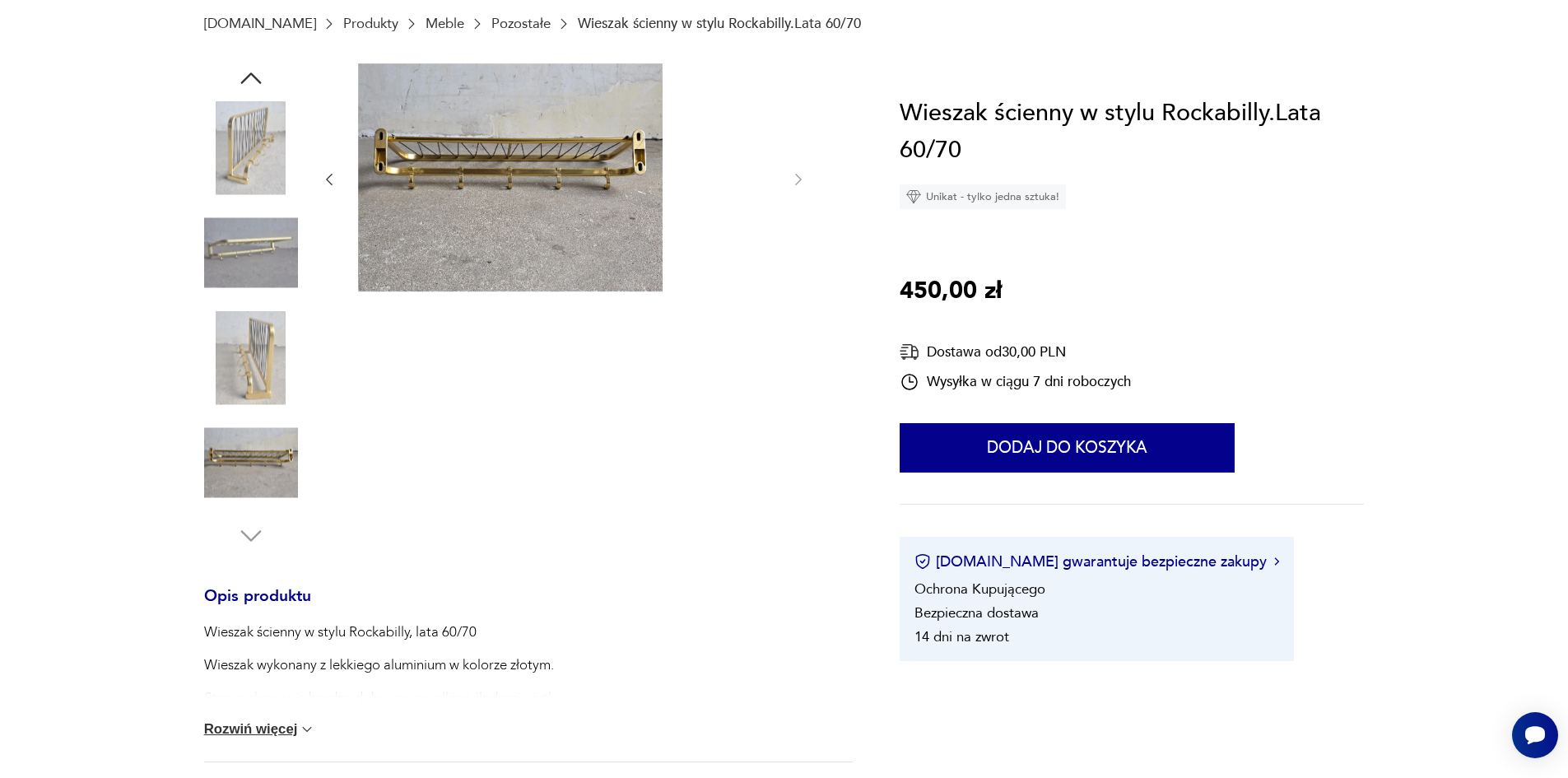
scroll to position [247, 0]
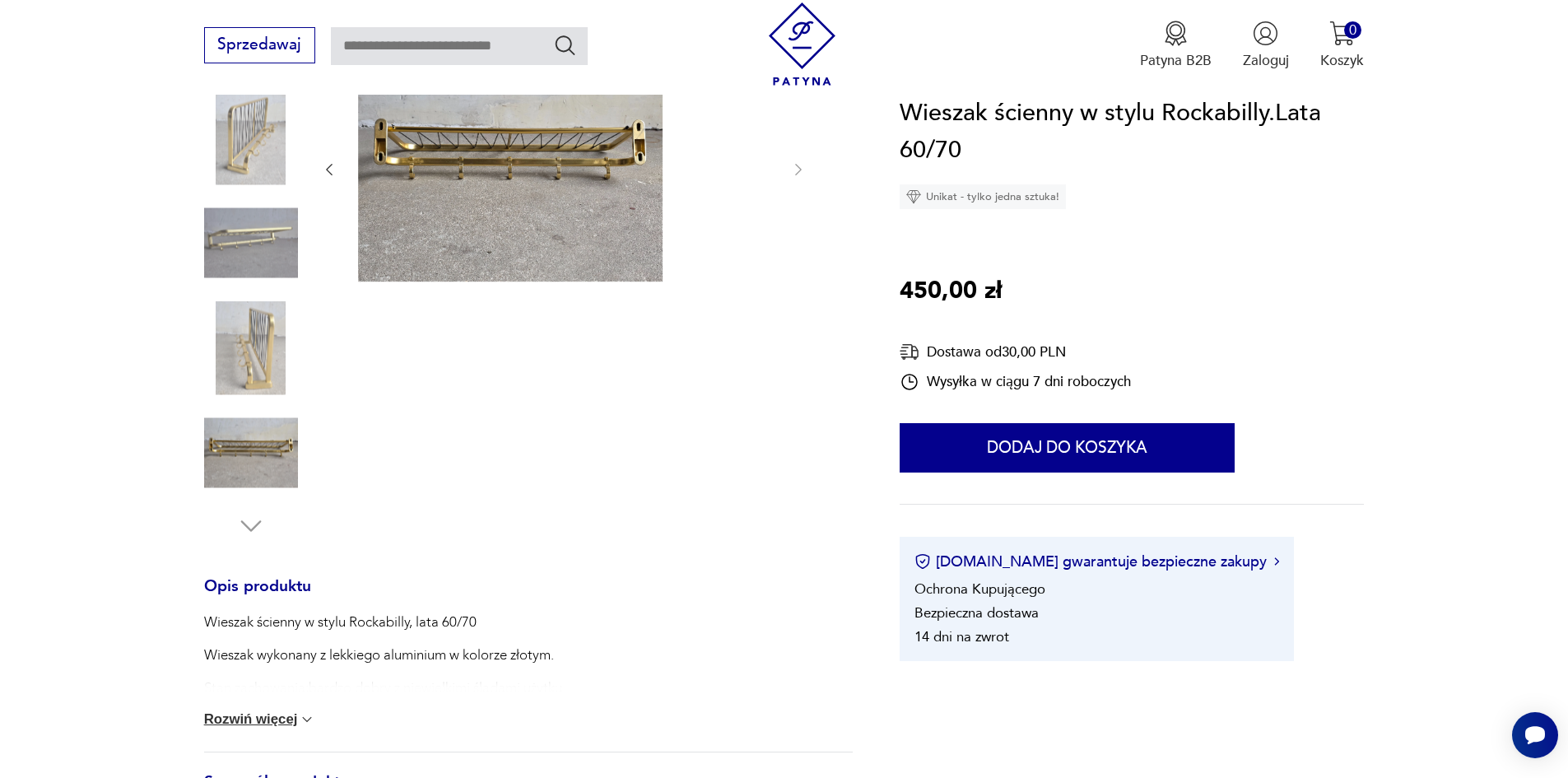
click at [238, 478] on img at bounding box center [251, 453] width 94 height 94
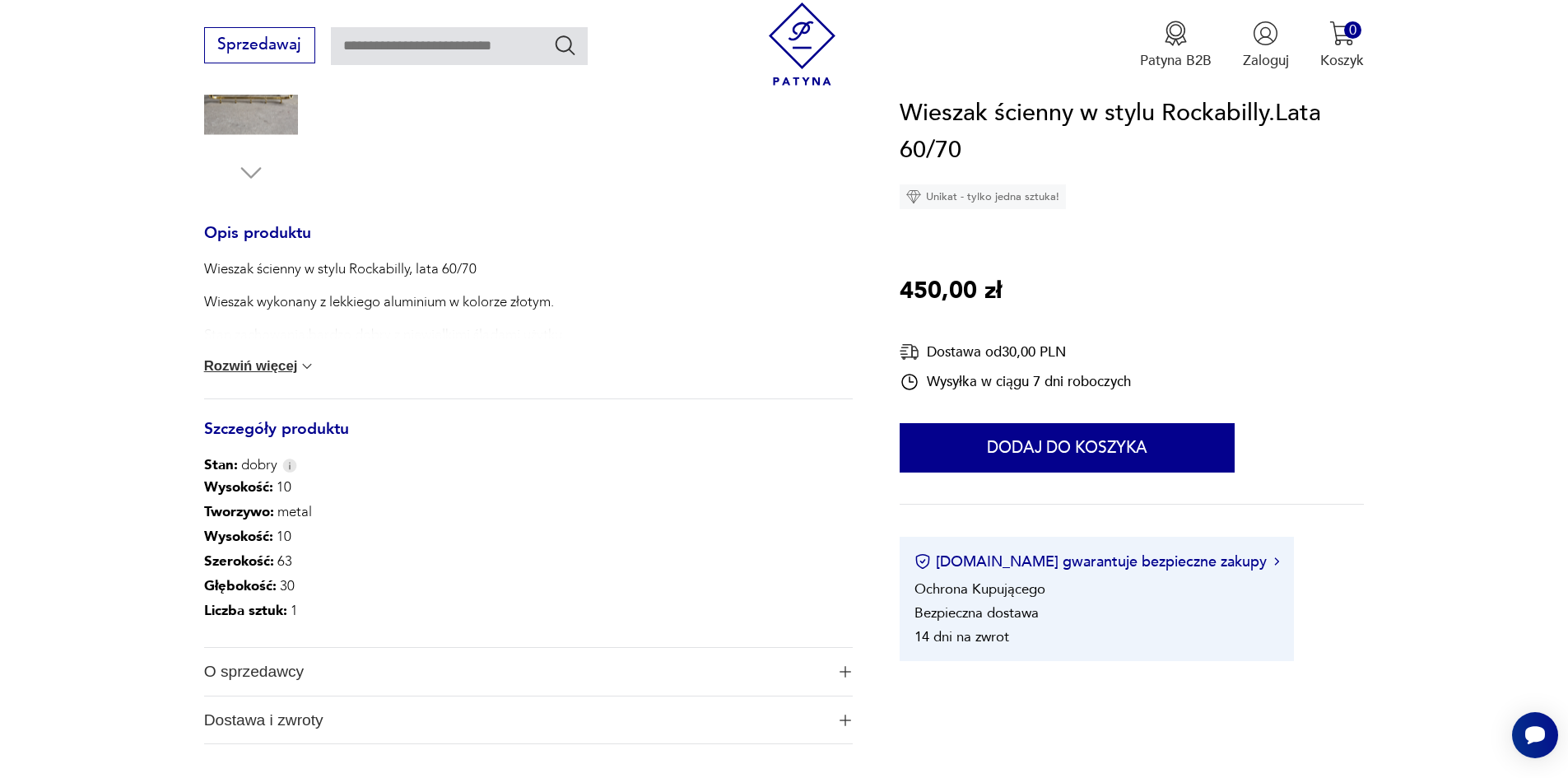
scroll to position [659, 0]
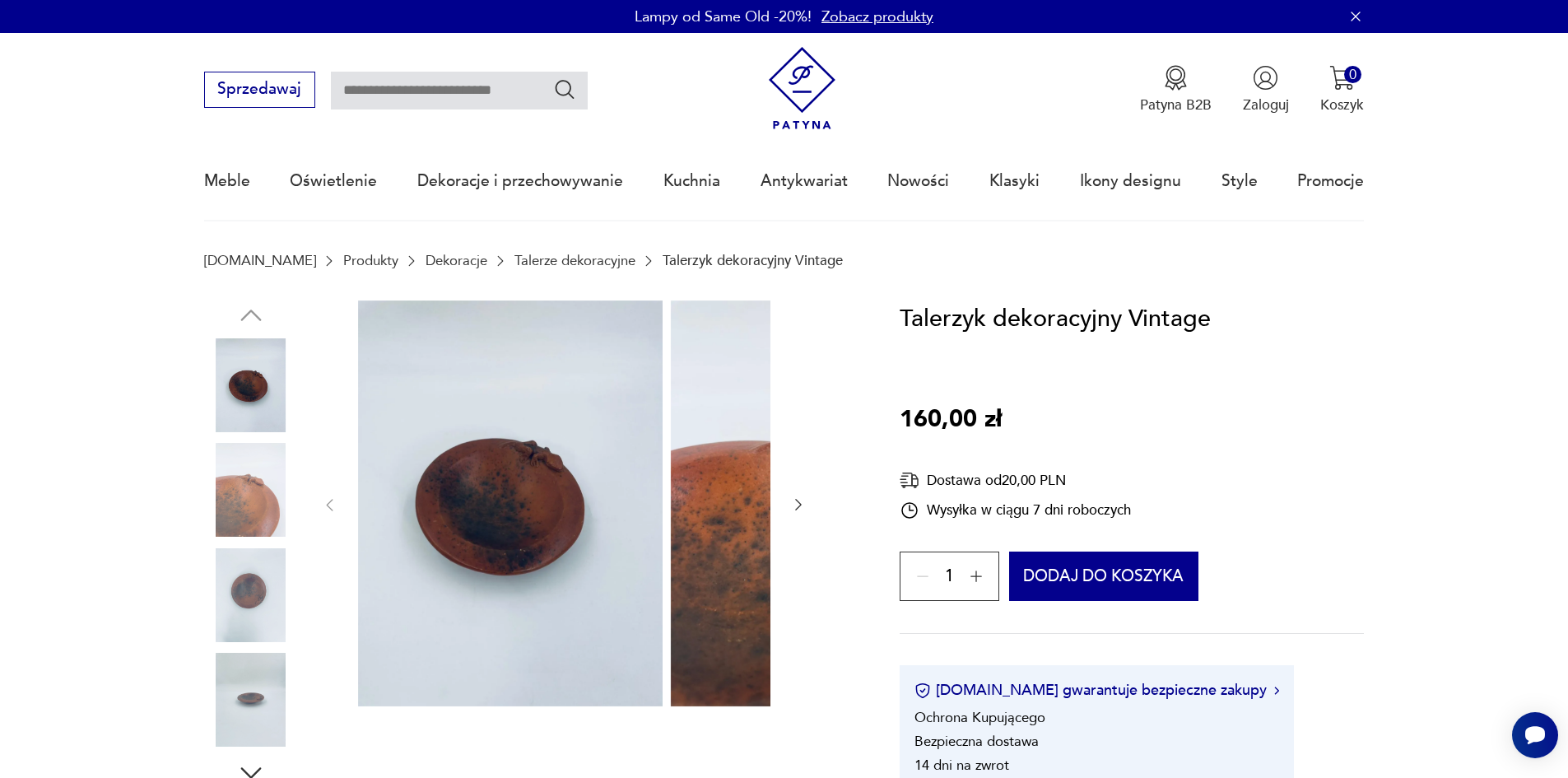
click at [222, 472] on img at bounding box center [251, 489] width 94 height 94
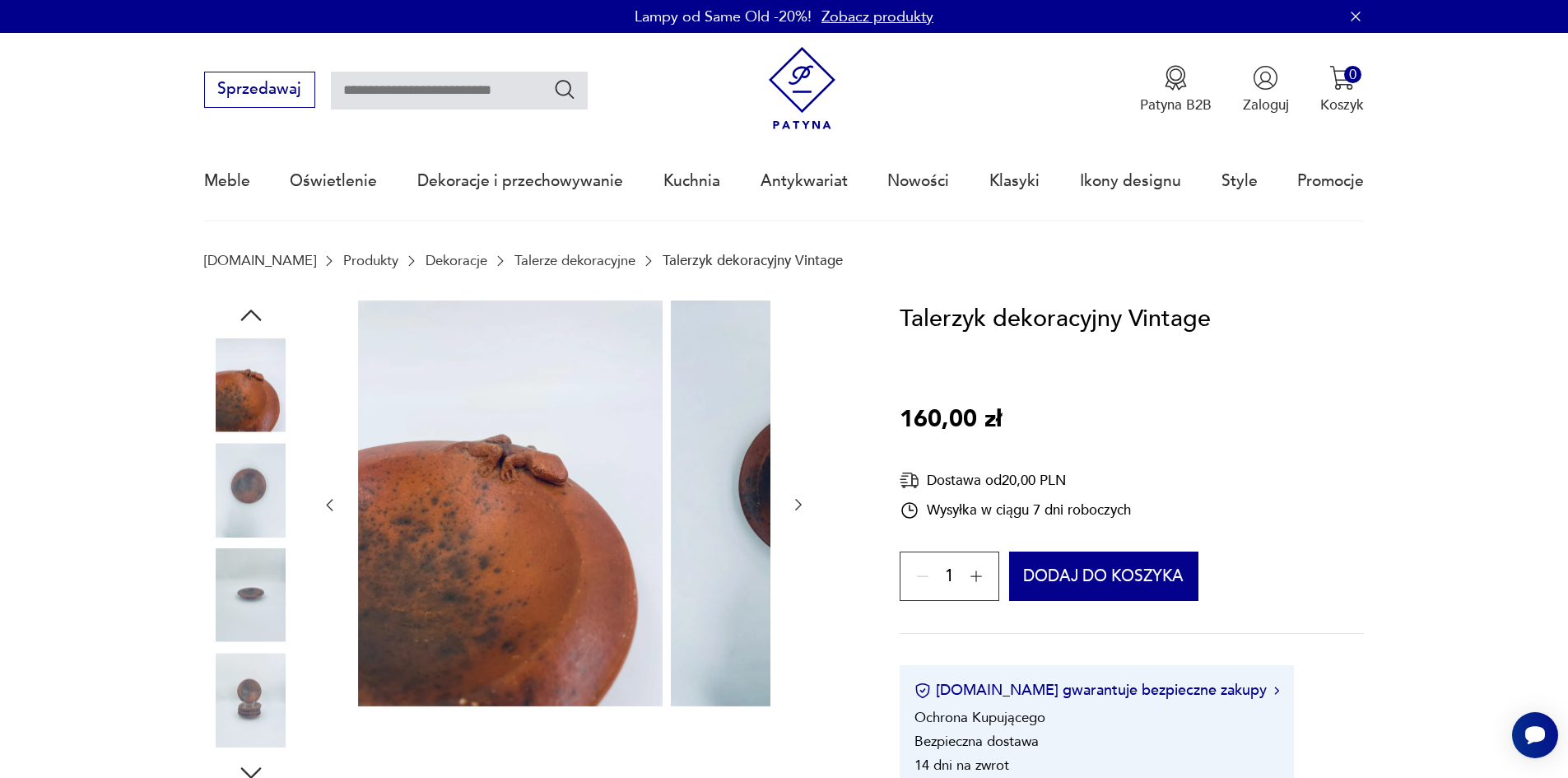
click at [204, 499] on img at bounding box center [251, 489] width 94 height 94
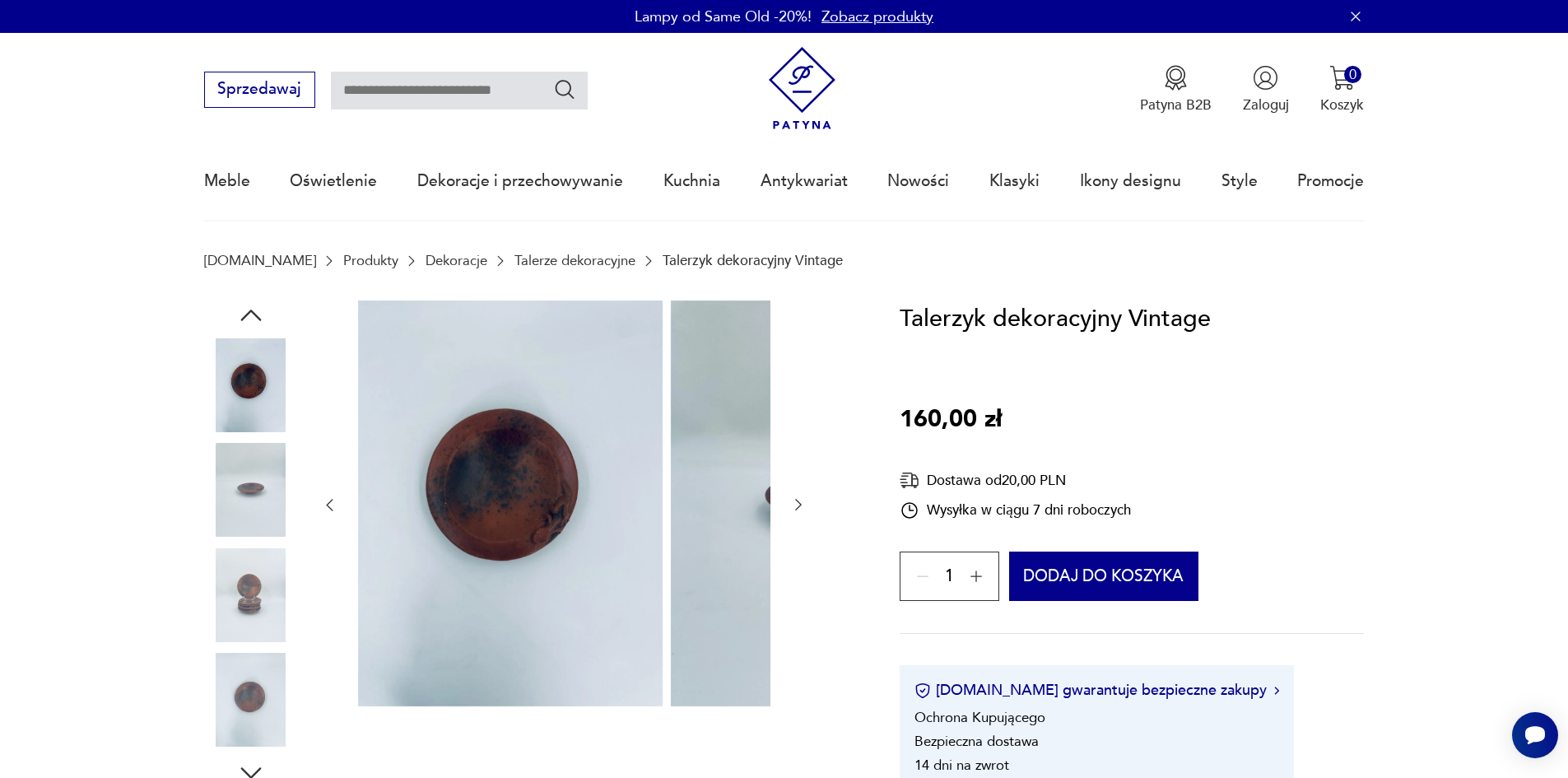
click at [219, 537] on img at bounding box center [251, 489] width 94 height 94
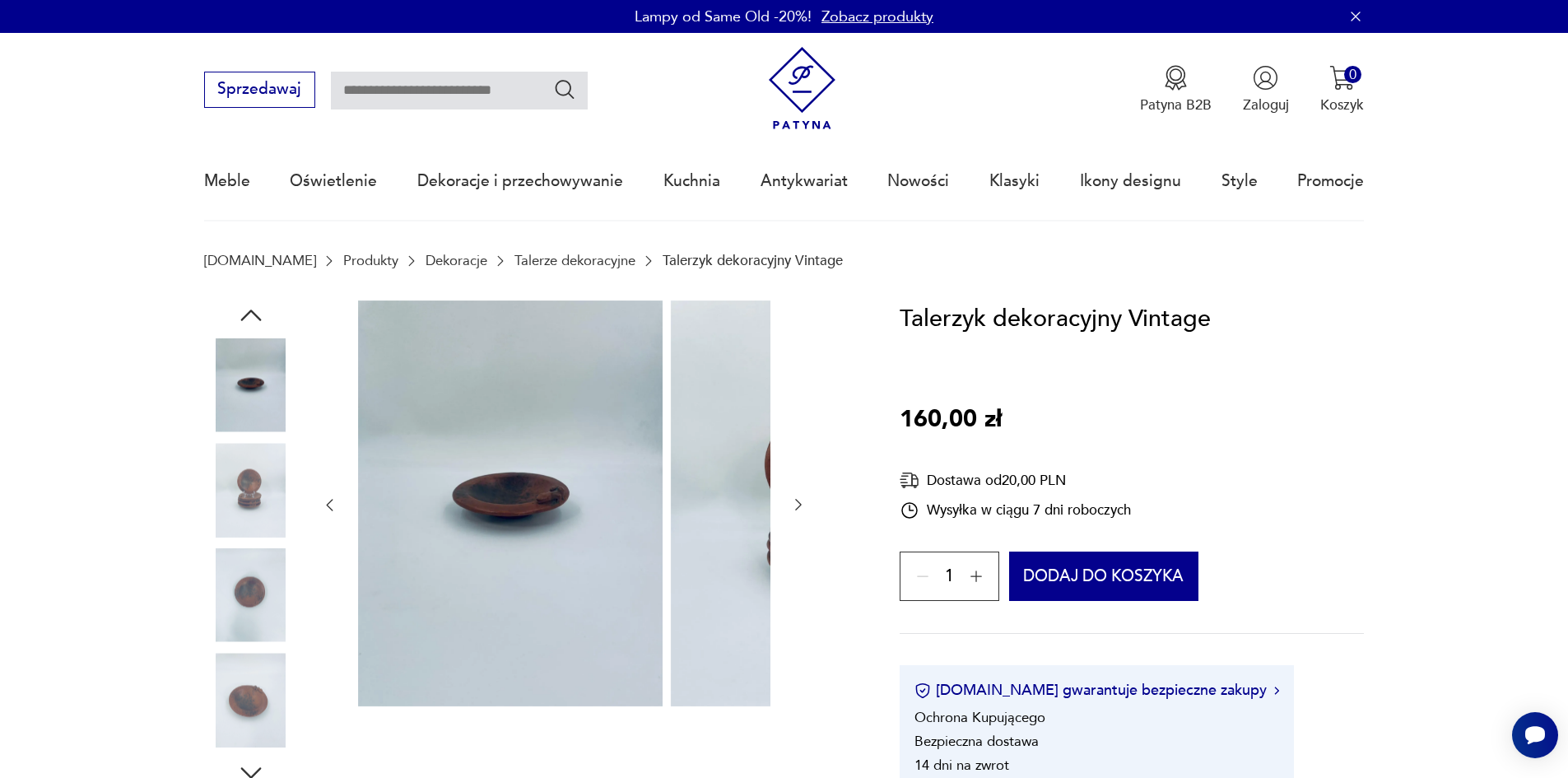
click at [224, 563] on img at bounding box center [251, 595] width 94 height 94
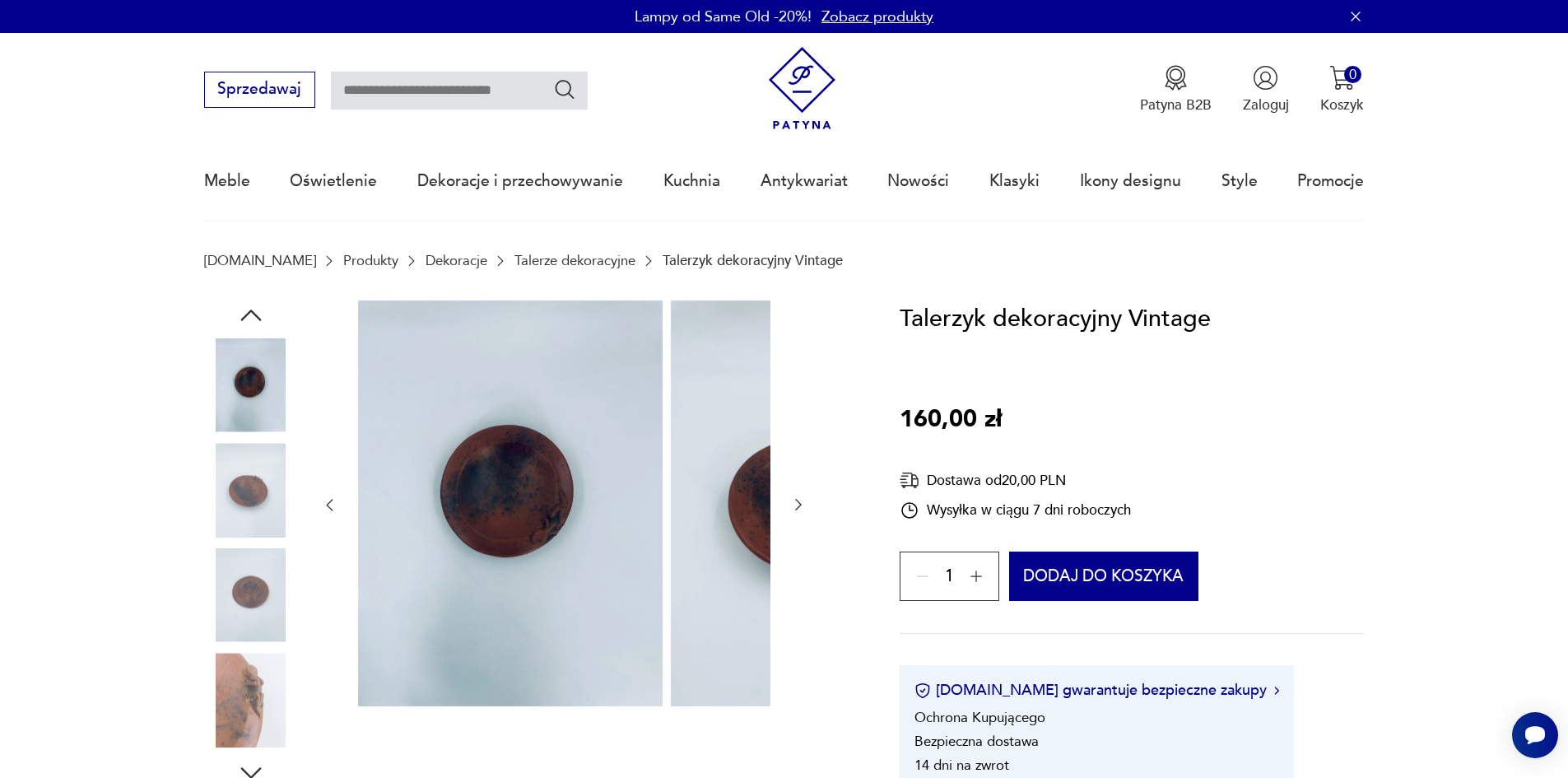
scroll to position [83, 0]
